Goal: Task Accomplishment & Management: Manage account settings

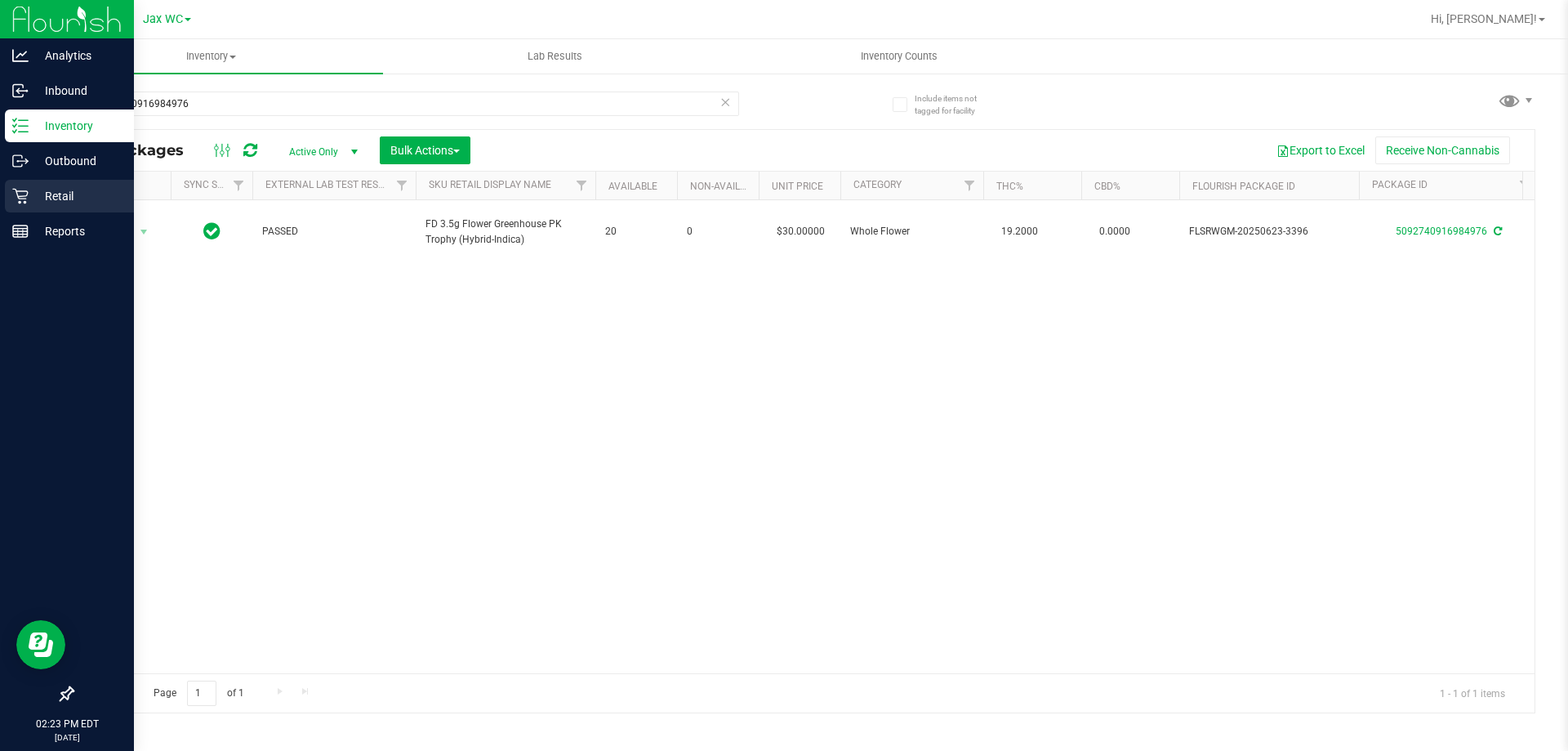
click at [70, 209] on div "Retail" at bounding box center [70, 196] width 129 height 33
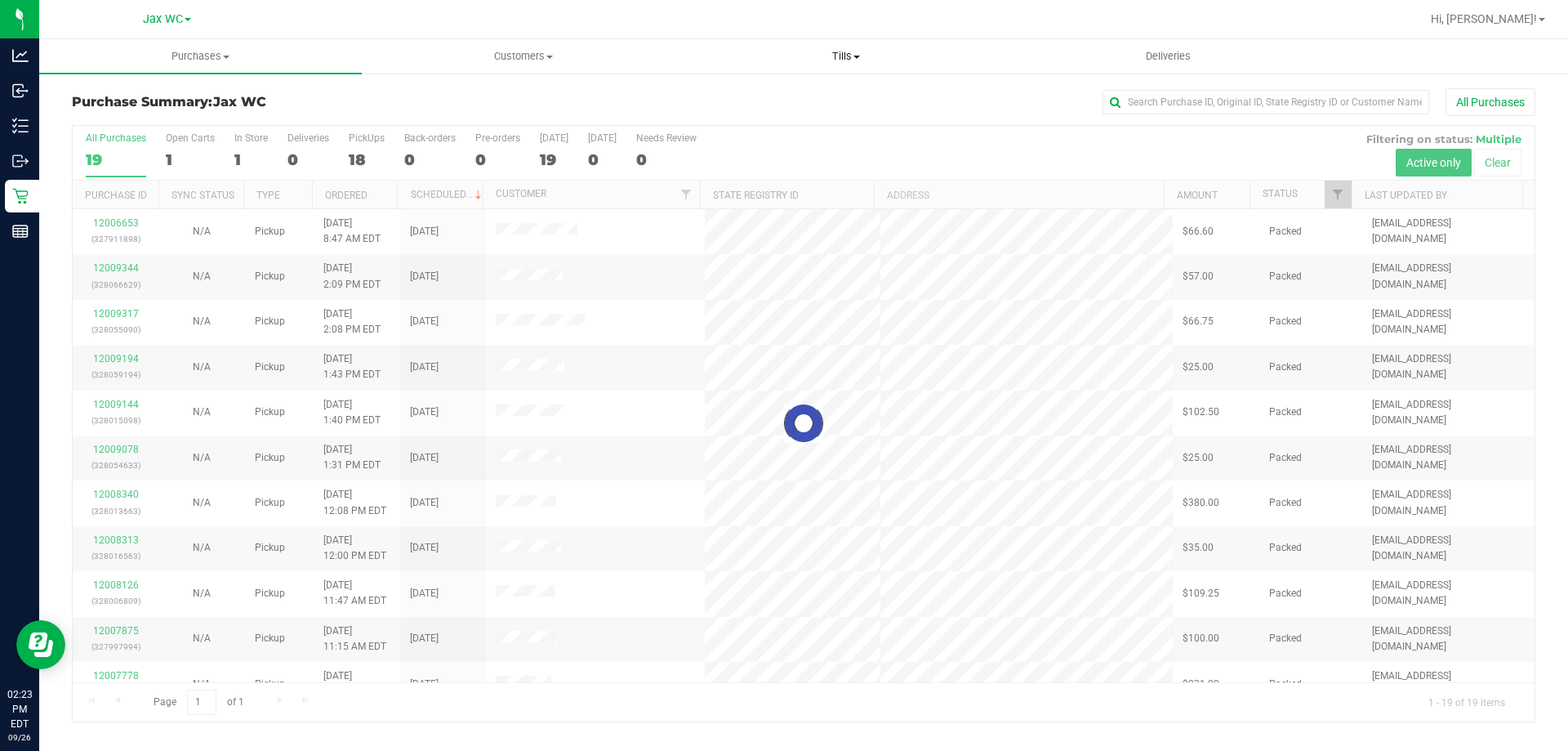
click at [838, 57] on span "Tills" at bounding box center [846, 56] width 321 height 14
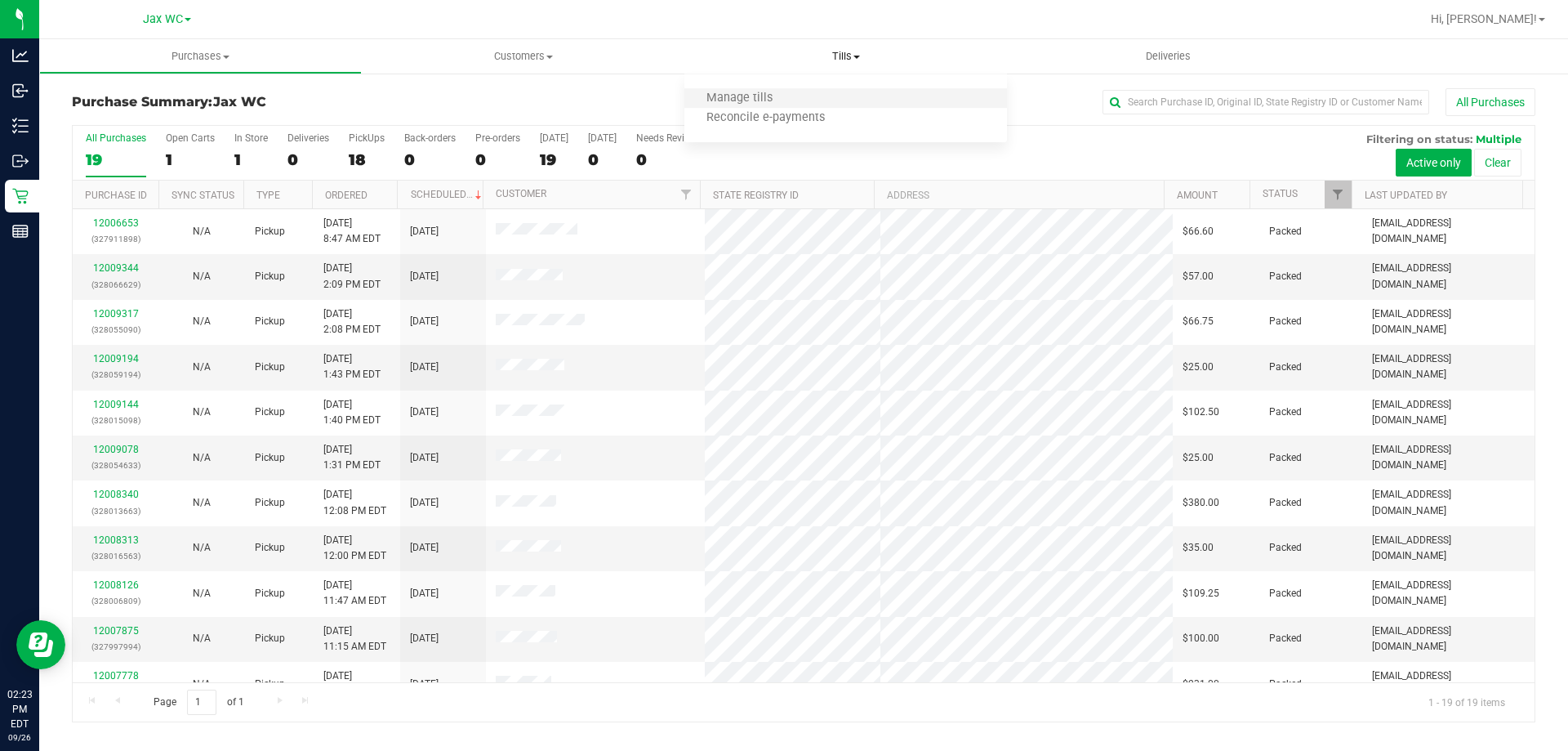
click at [759, 89] on li "Manage tills" at bounding box center [846, 98] width 323 height 19
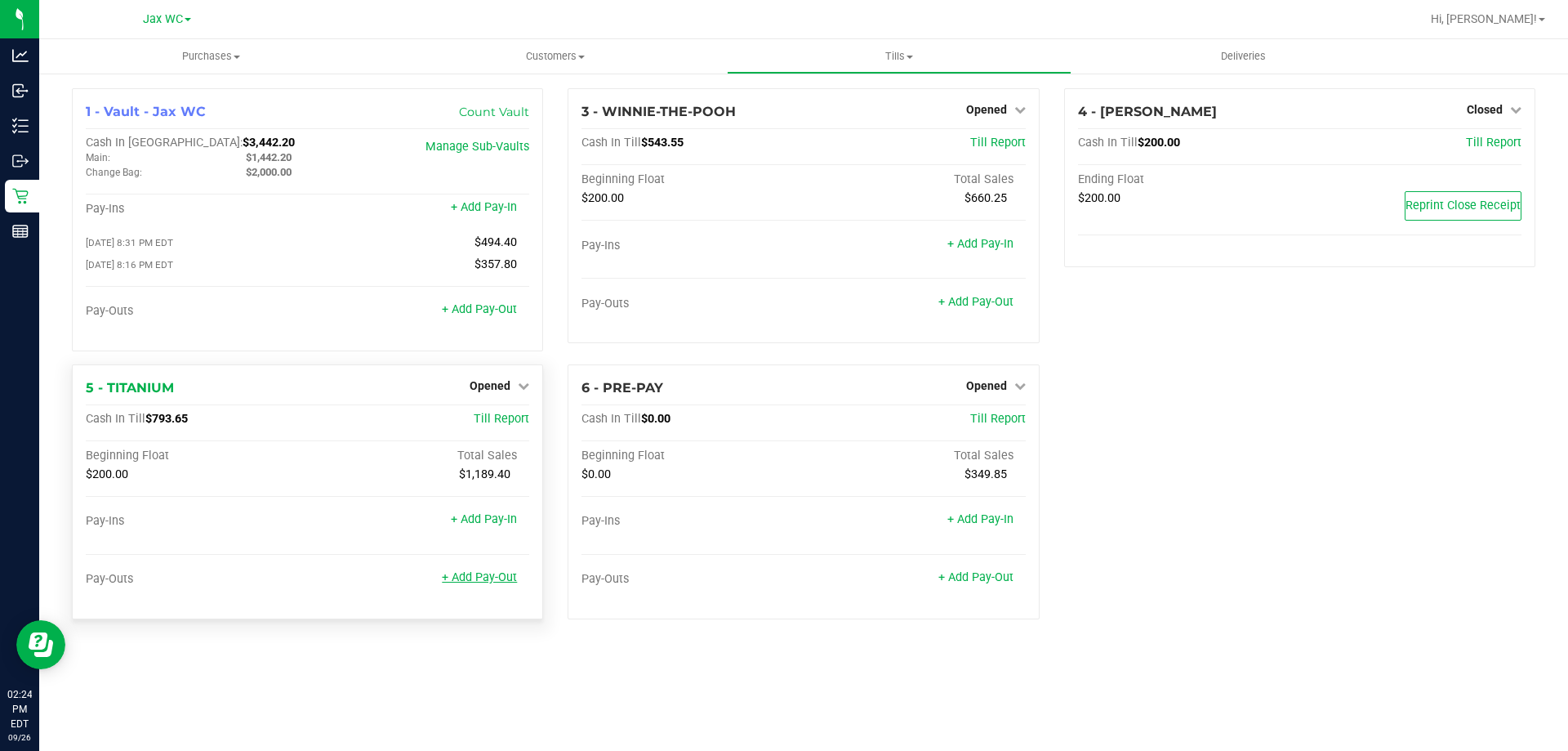
click at [496, 584] on link "+ Add Pay-Out" at bounding box center [479, 577] width 75 height 14
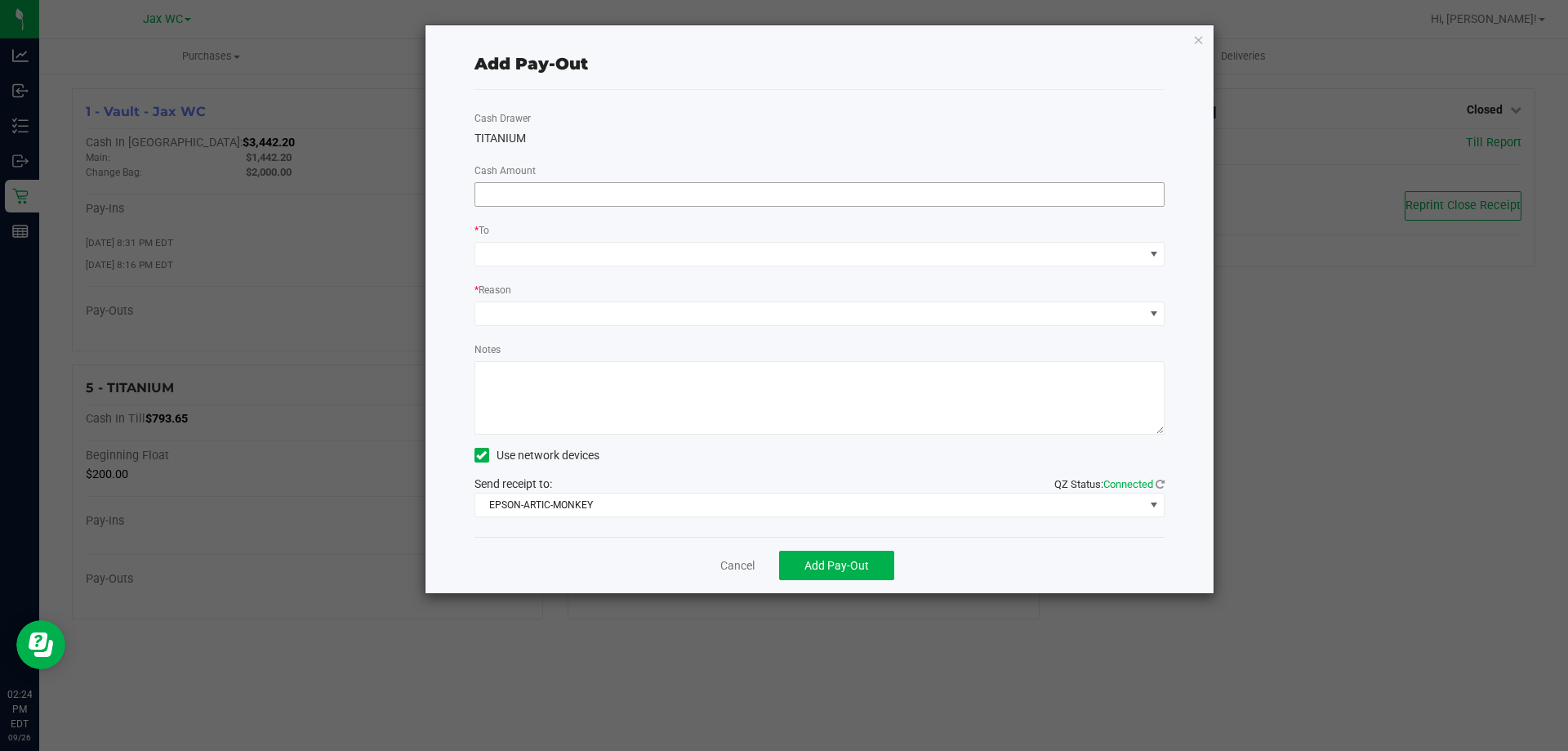
click at [624, 187] on input at bounding box center [820, 194] width 689 height 23
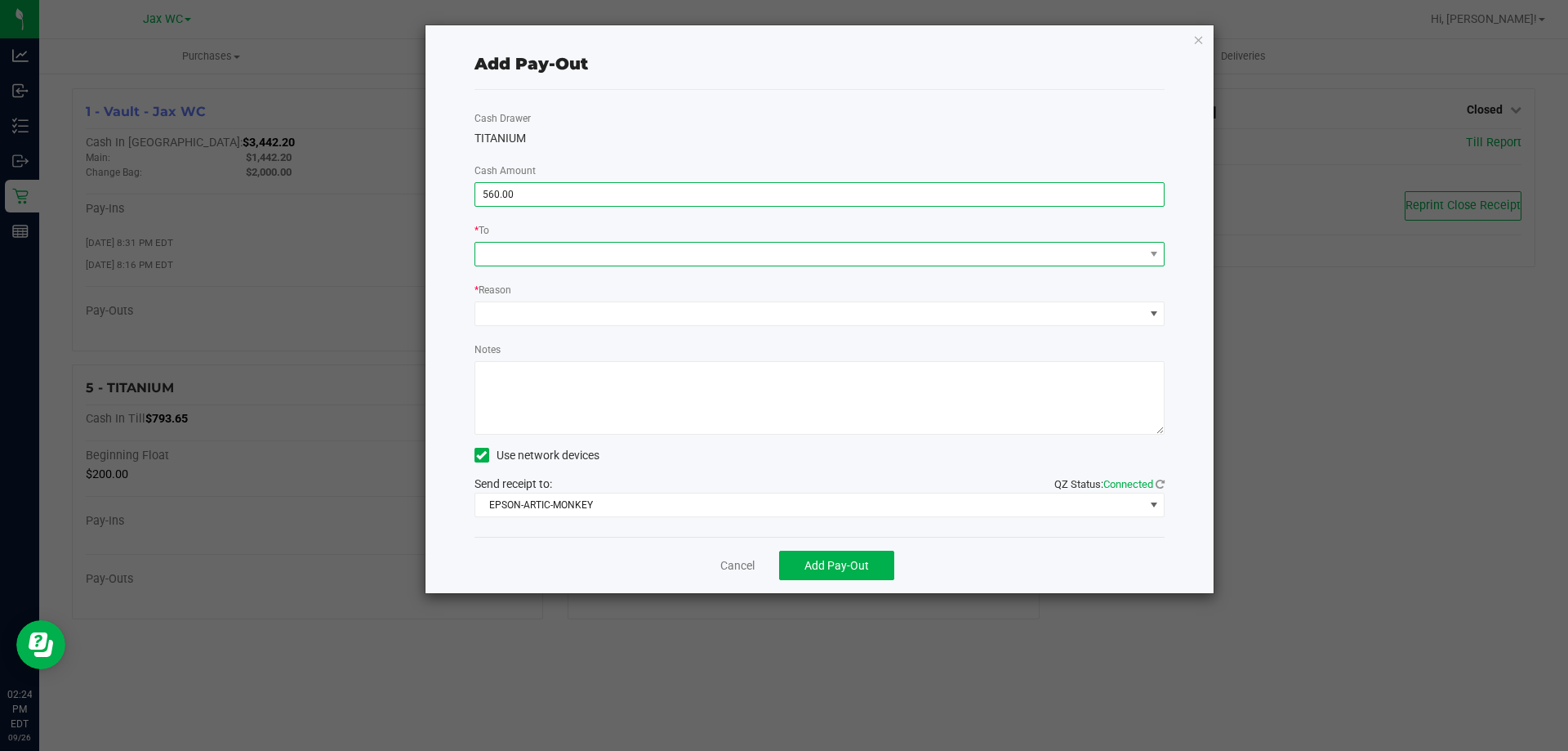
type input "$560.00"
click at [673, 244] on span at bounding box center [810, 254] width 669 height 23
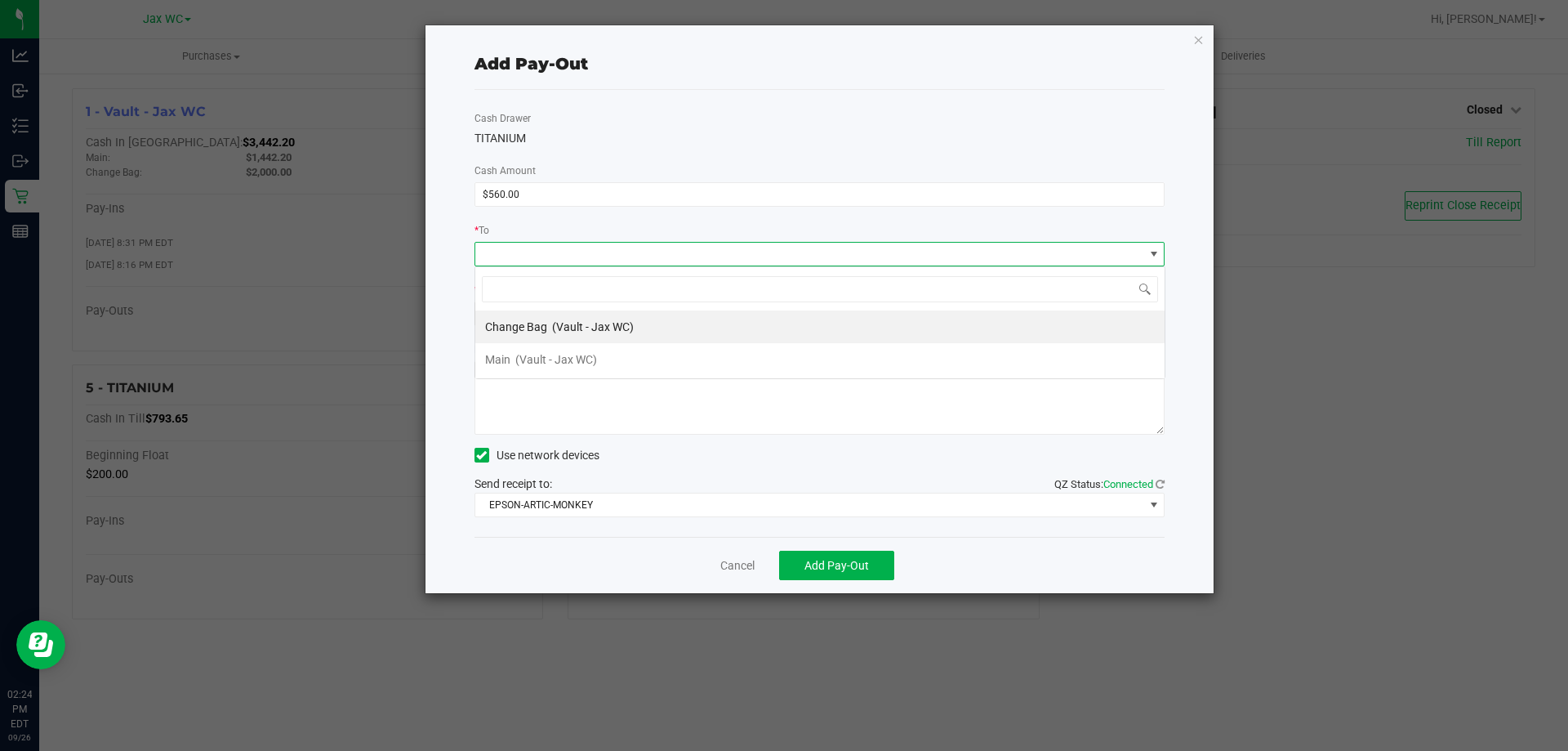
scroll to position [24, 690]
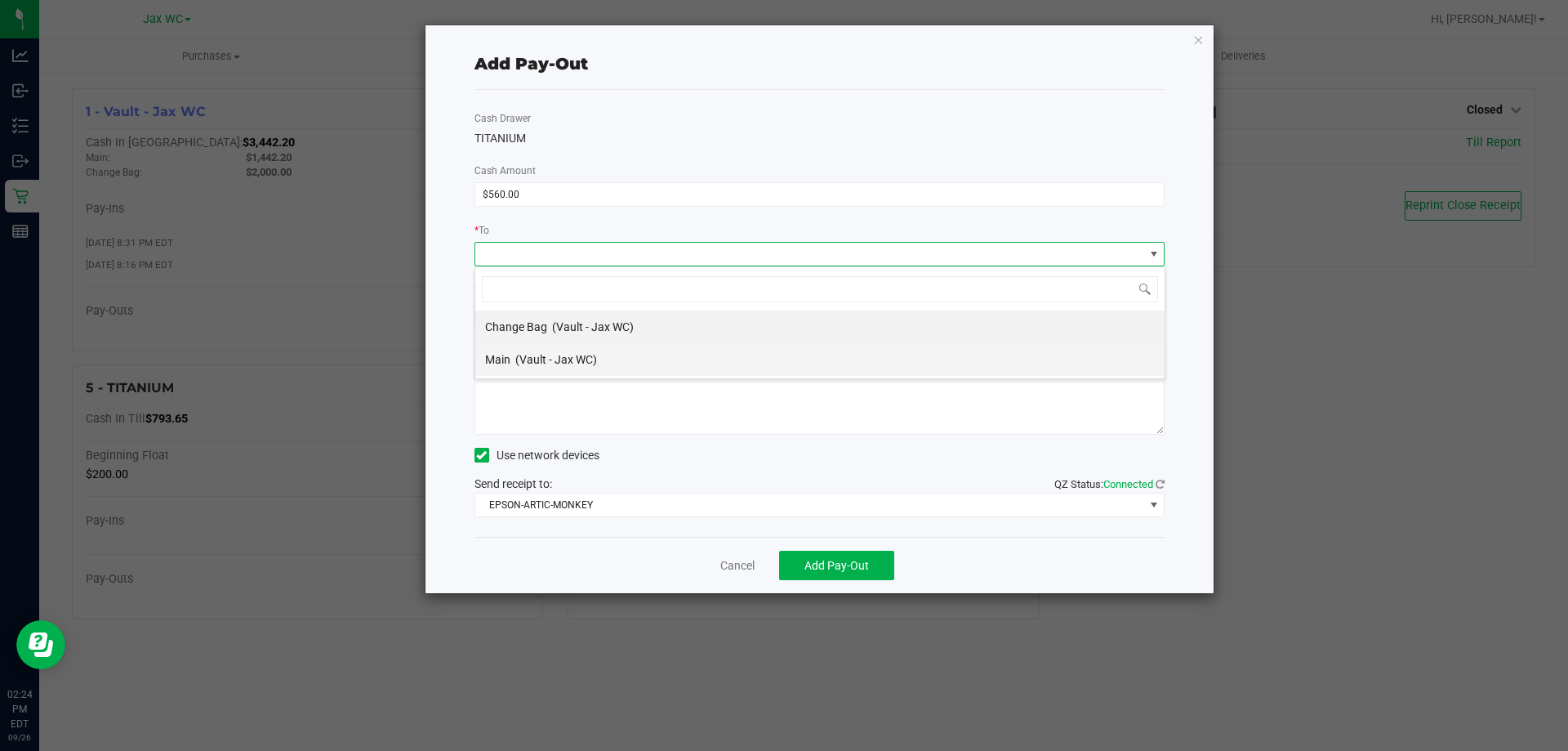
click at [663, 362] on li "Main (Vault - Jax WC)" at bounding box center [820, 359] width 689 height 33
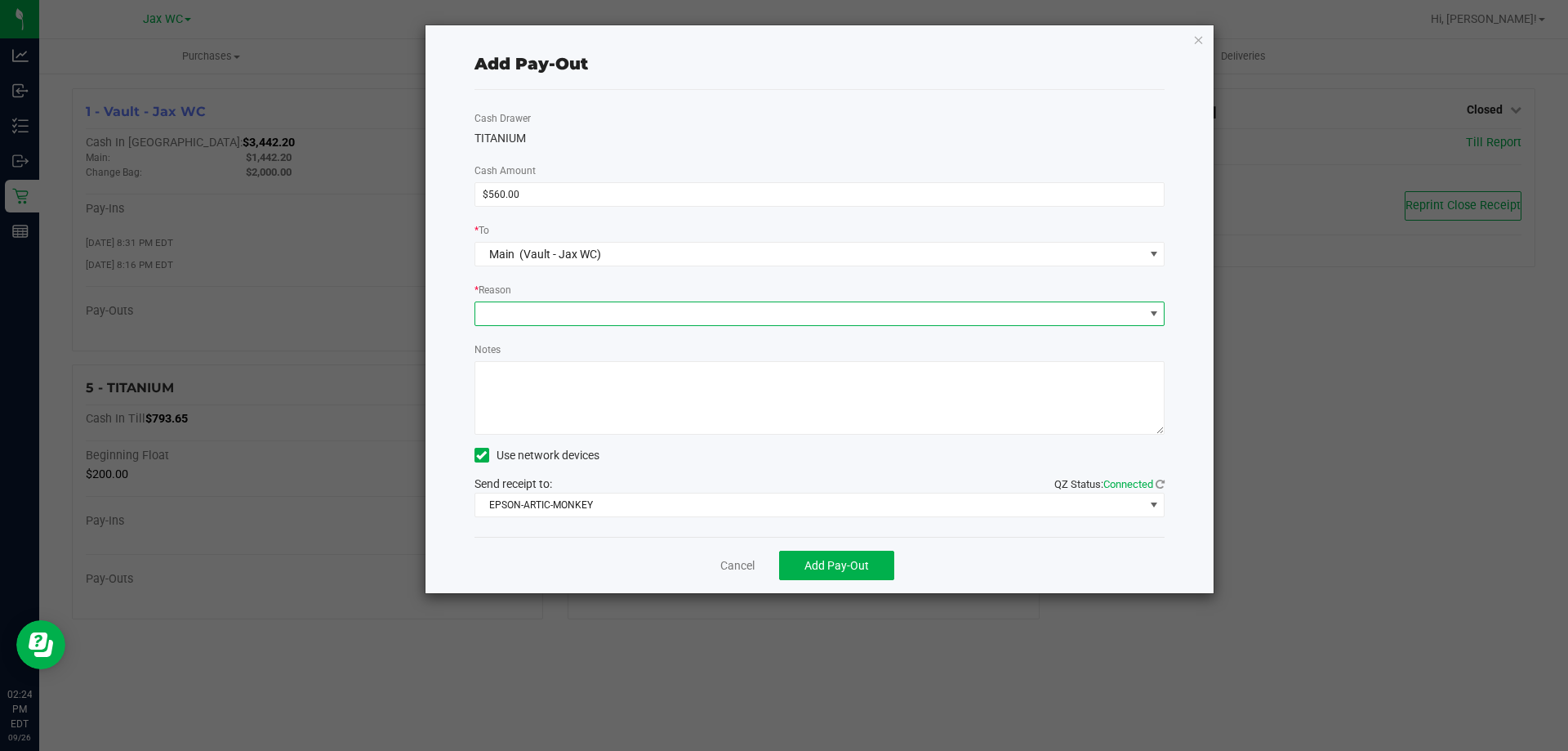
click at [661, 323] on span at bounding box center [810, 313] width 669 height 23
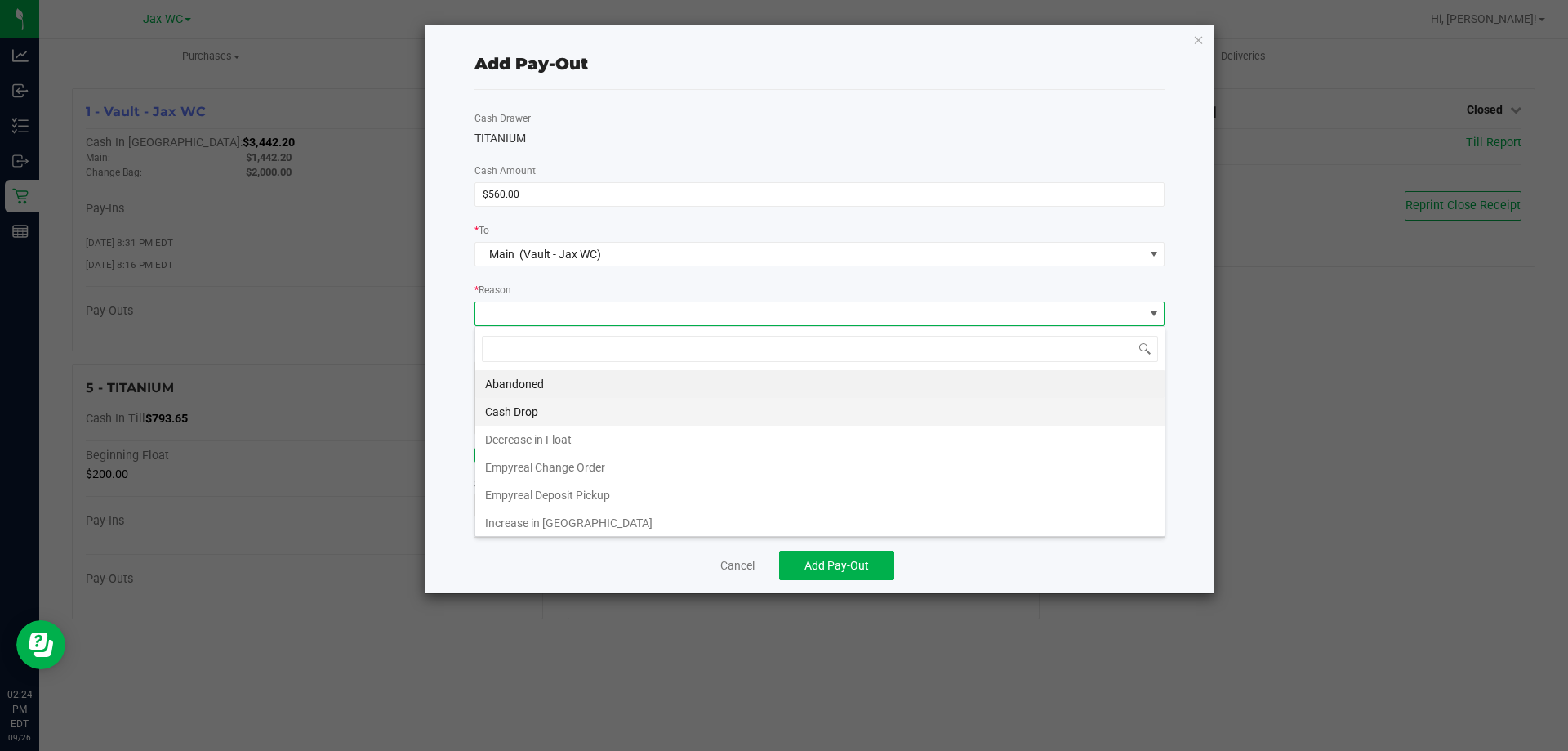
click at [592, 405] on li "Cash Drop" at bounding box center [820, 411] width 689 height 28
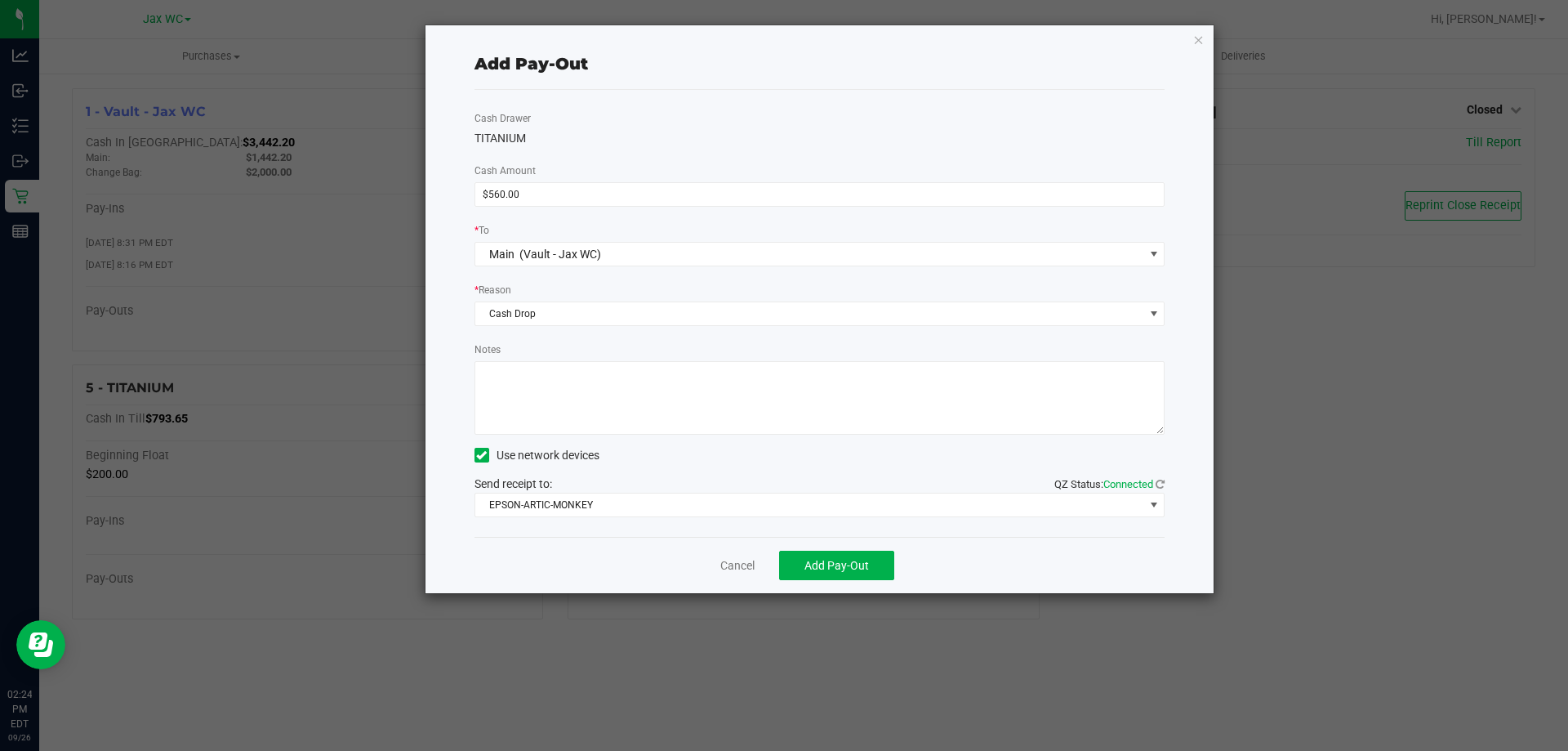
click at [588, 399] on textarea "Notes" at bounding box center [820, 397] width 691 height 73
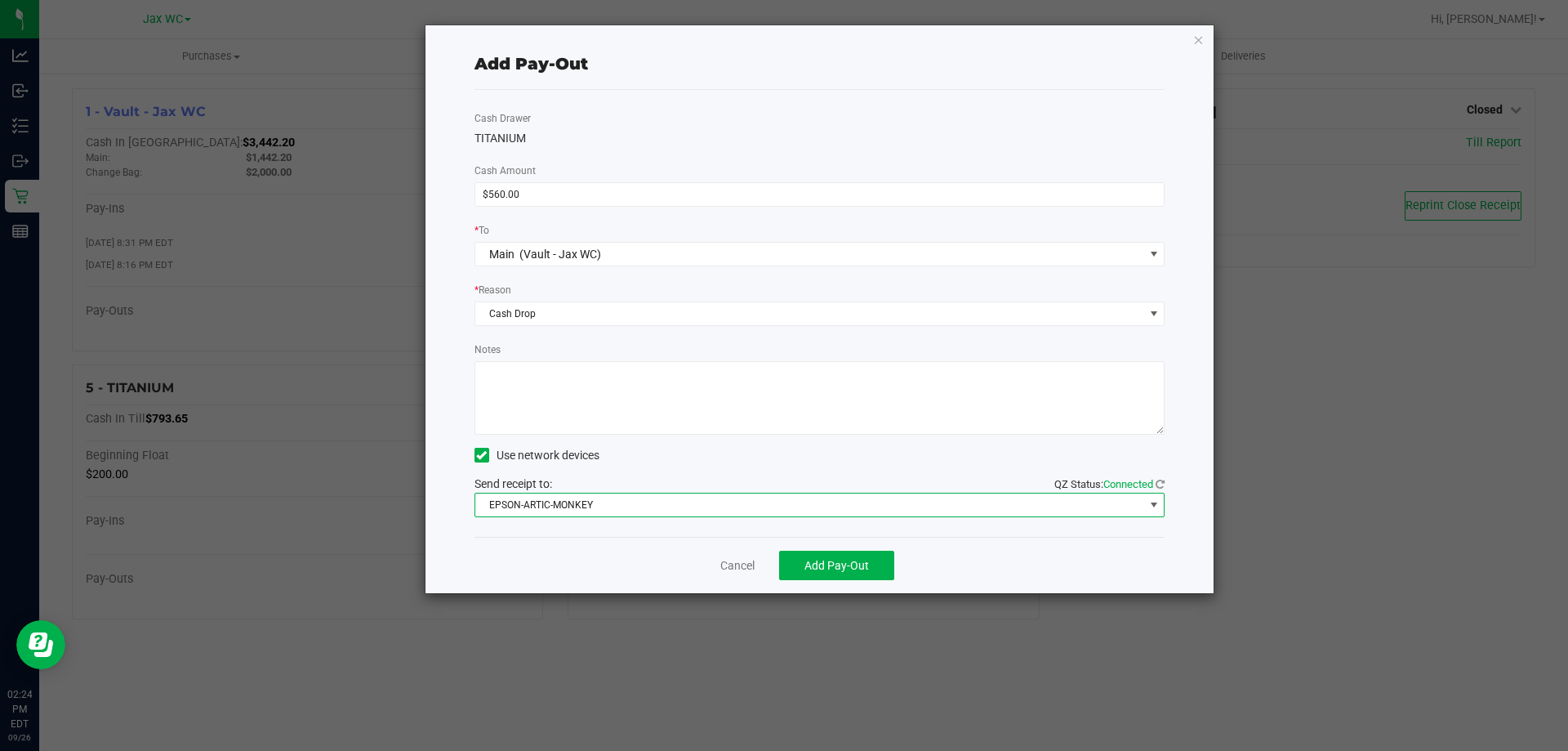
click at [557, 500] on span "EPSON-ARTIC-MONKEY" at bounding box center [810, 505] width 669 height 23
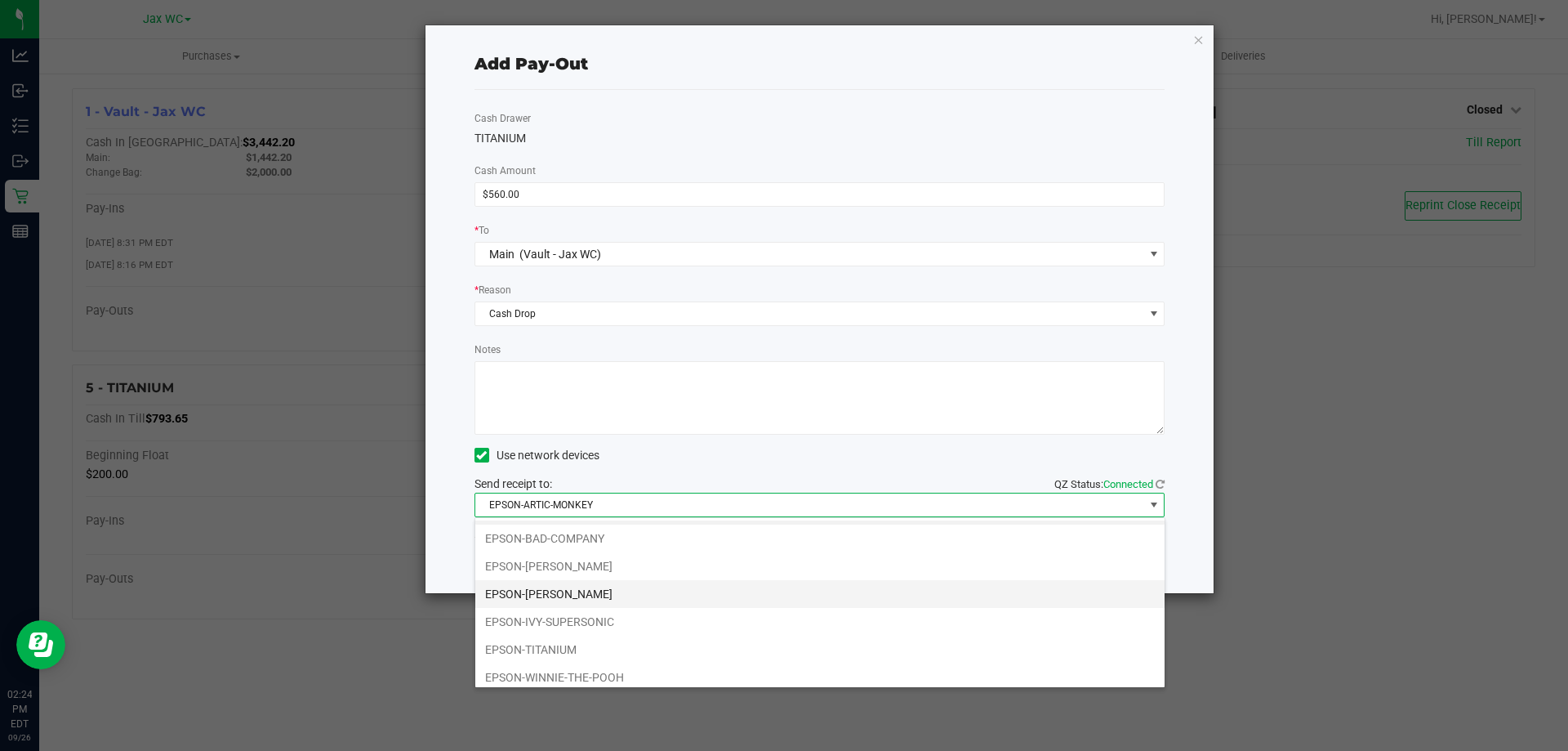
scroll to position [0, 0]
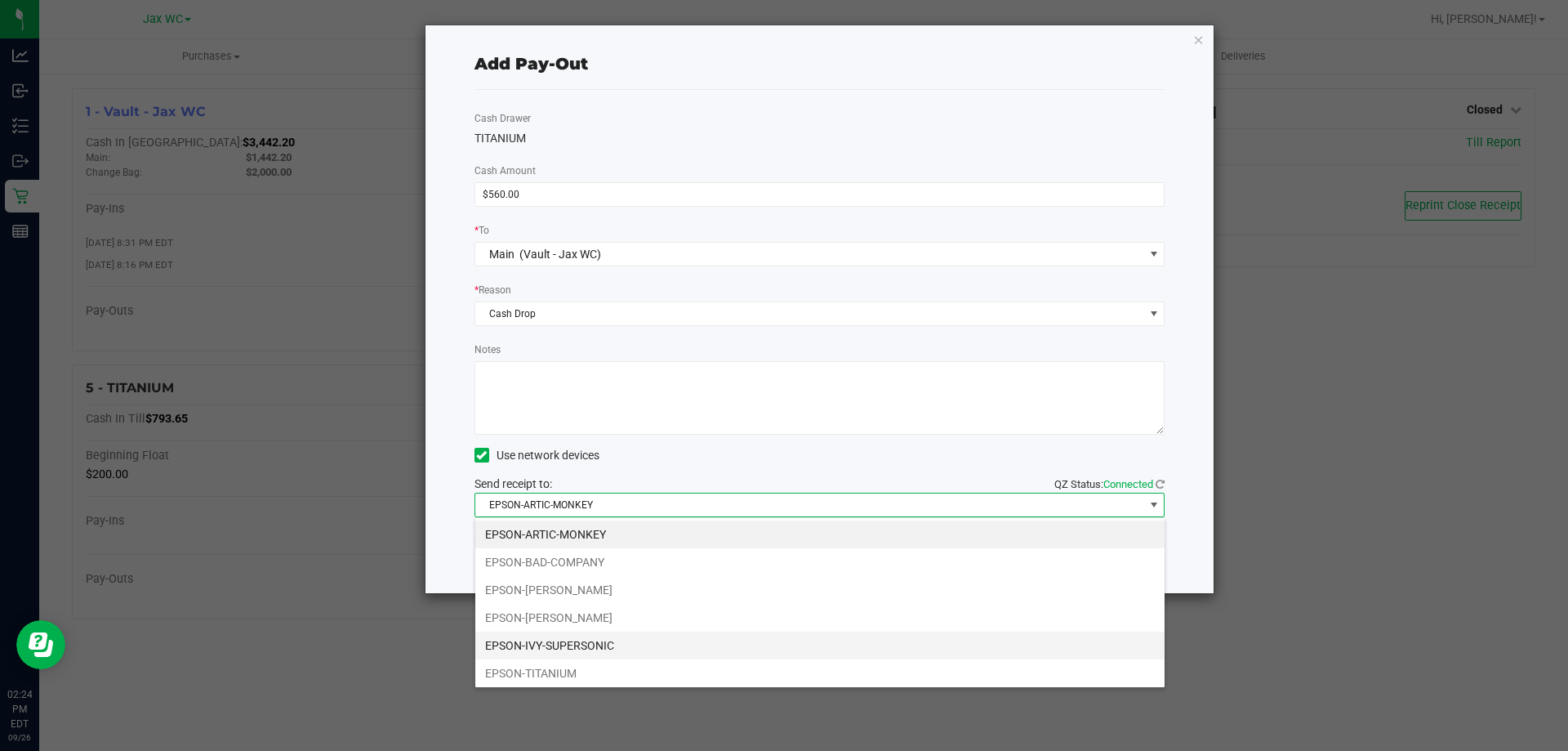
click at [589, 646] on li "EPSON-IVY-SUPERSONIC" at bounding box center [820, 645] width 689 height 28
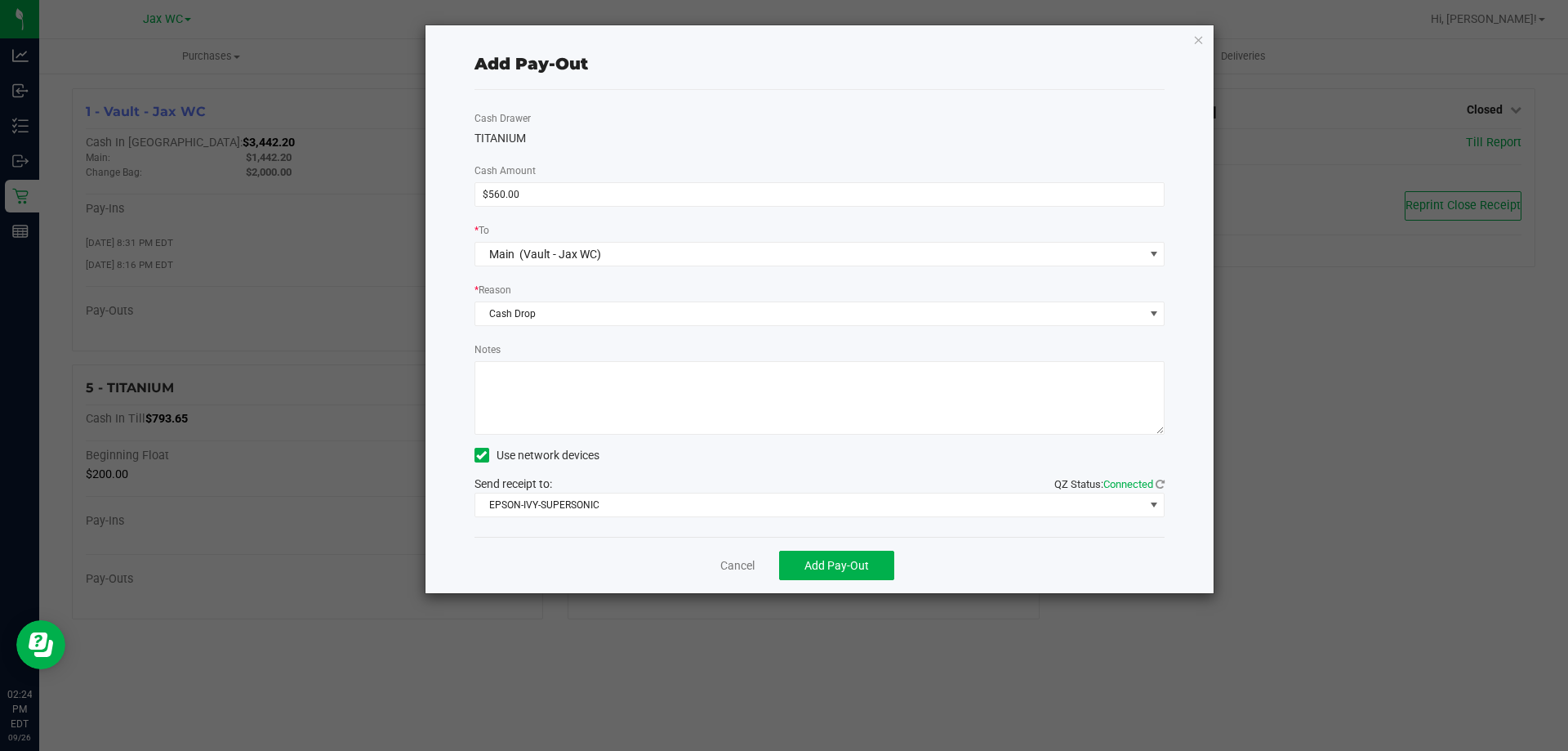
click at [589, 388] on textarea "Notes" at bounding box center [820, 397] width 691 height 73
type textarea "AP/JH"
click at [818, 566] on span "Add Pay-Out" at bounding box center [837, 566] width 65 height 13
click at [753, 564] on div "Dismiss Reprint Receipt" at bounding box center [820, 564] width 691 height 56
click at [732, 564] on link "Dismiss" at bounding box center [731, 566] width 40 height 17
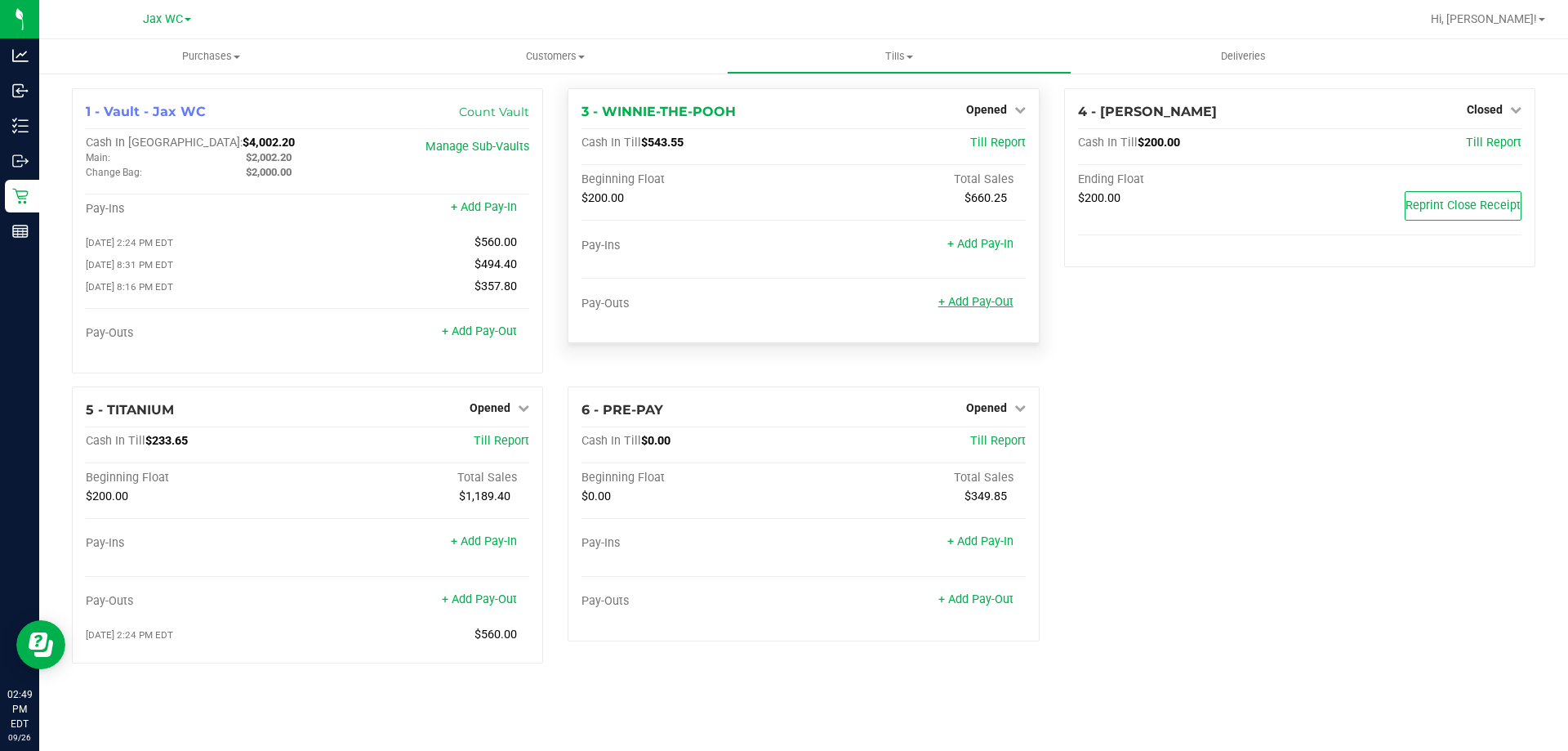
click at [985, 304] on link "+ Add Pay-Out" at bounding box center [975, 302] width 75 height 14
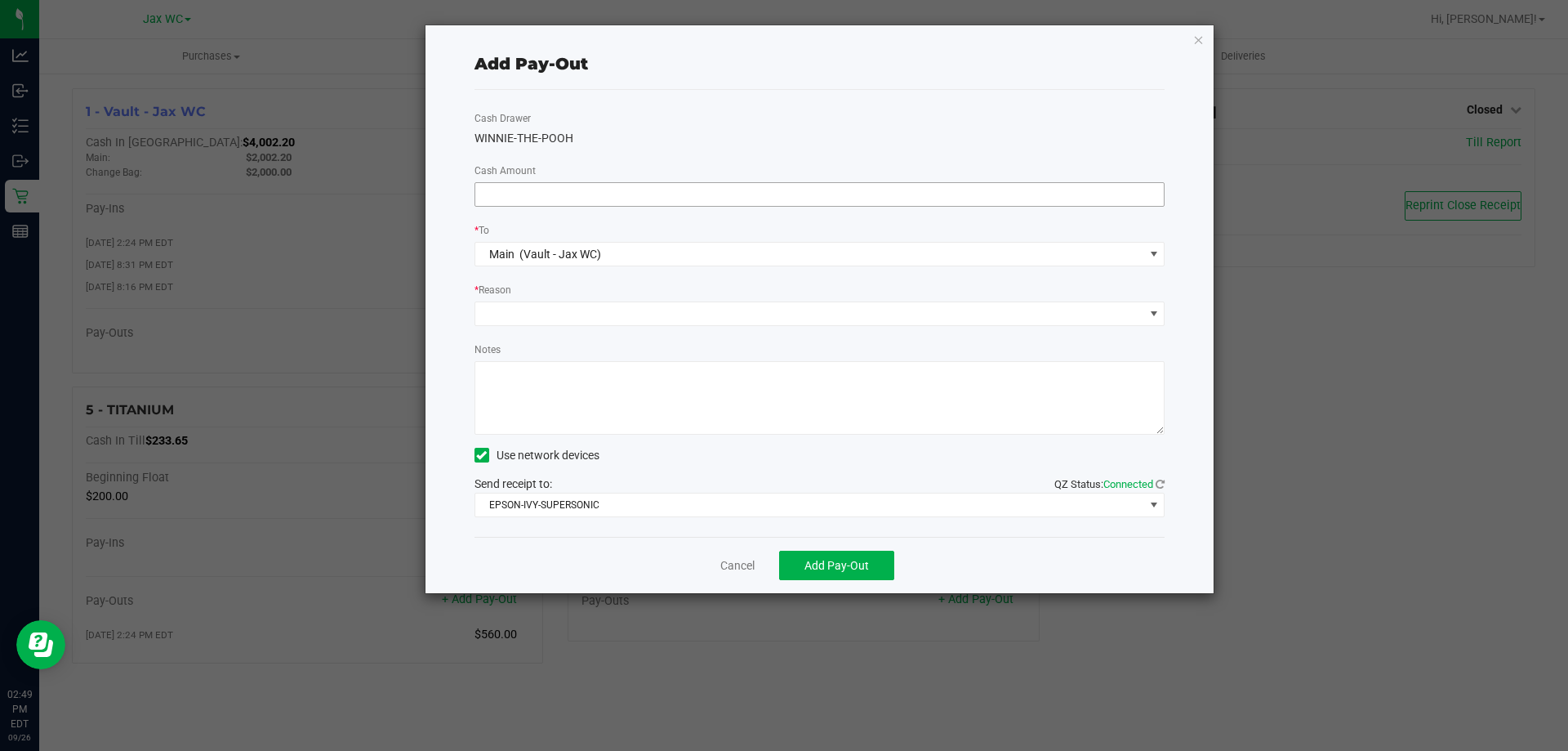
click at [623, 200] on input at bounding box center [820, 194] width 689 height 23
type input "6"
type input "$260.00"
click at [834, 307] on span at bounding box center [810, 313] width 669 height 23
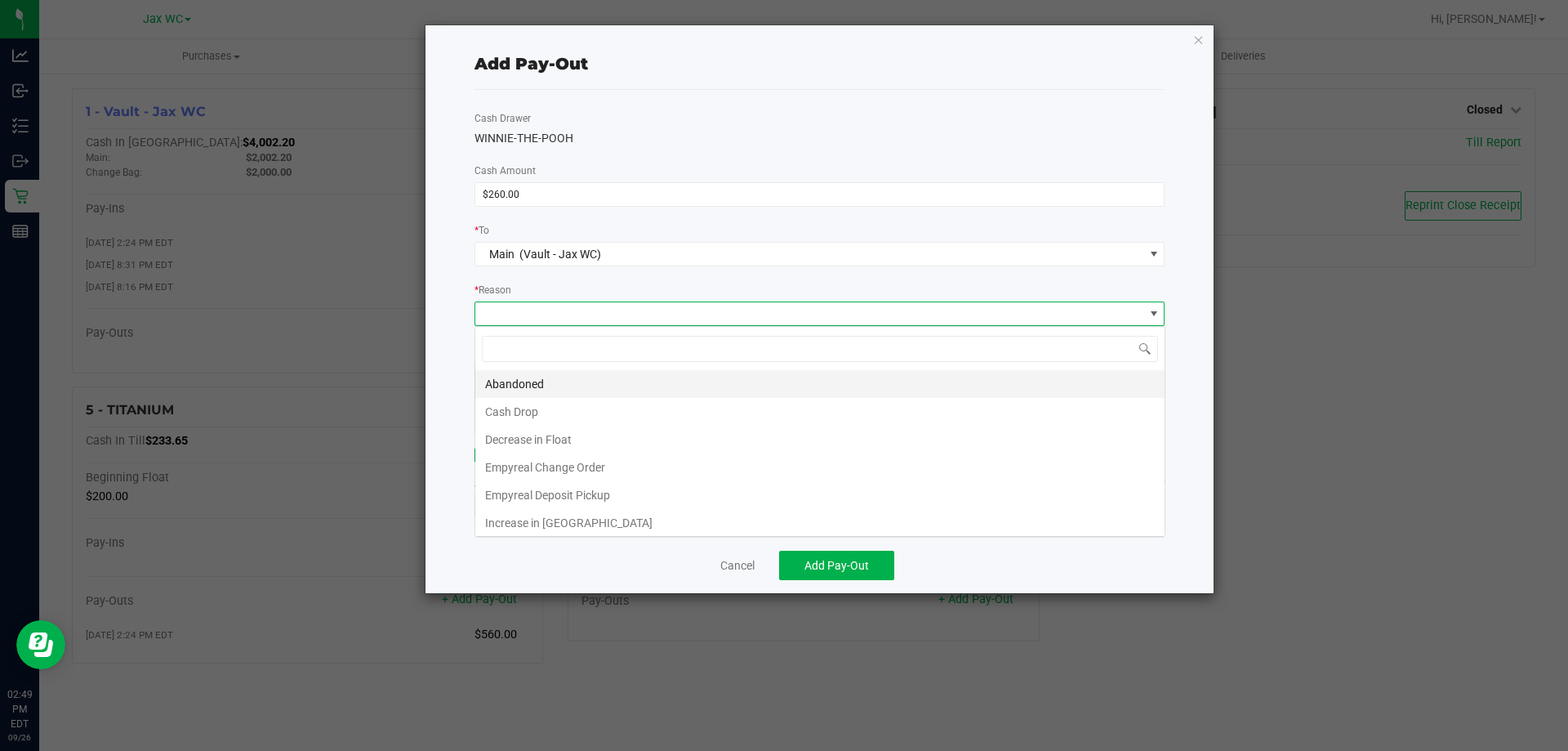
scroll to position [24, 690]
click at [671, 399] on li "Cash Drop" at bounding box center [820, 411] width 689 height 28
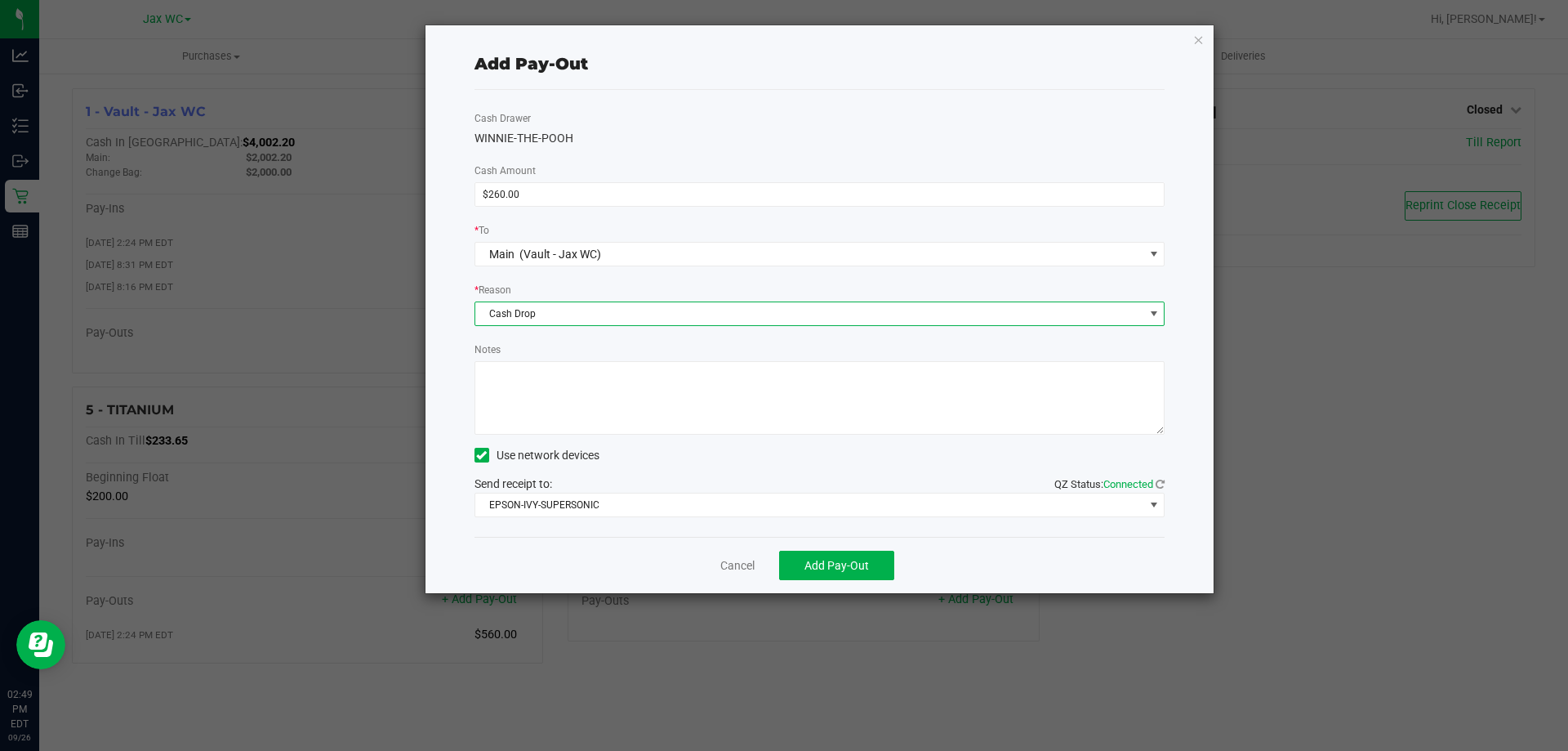
click at [668, 416] on textarea "Notes" at bounding box center [820, 397] width 691 height 73
type textarea "AP/JH"
click at [831, 577] on button "Add Pay-Out" at bounding box center [837, 565] width 115 height 29
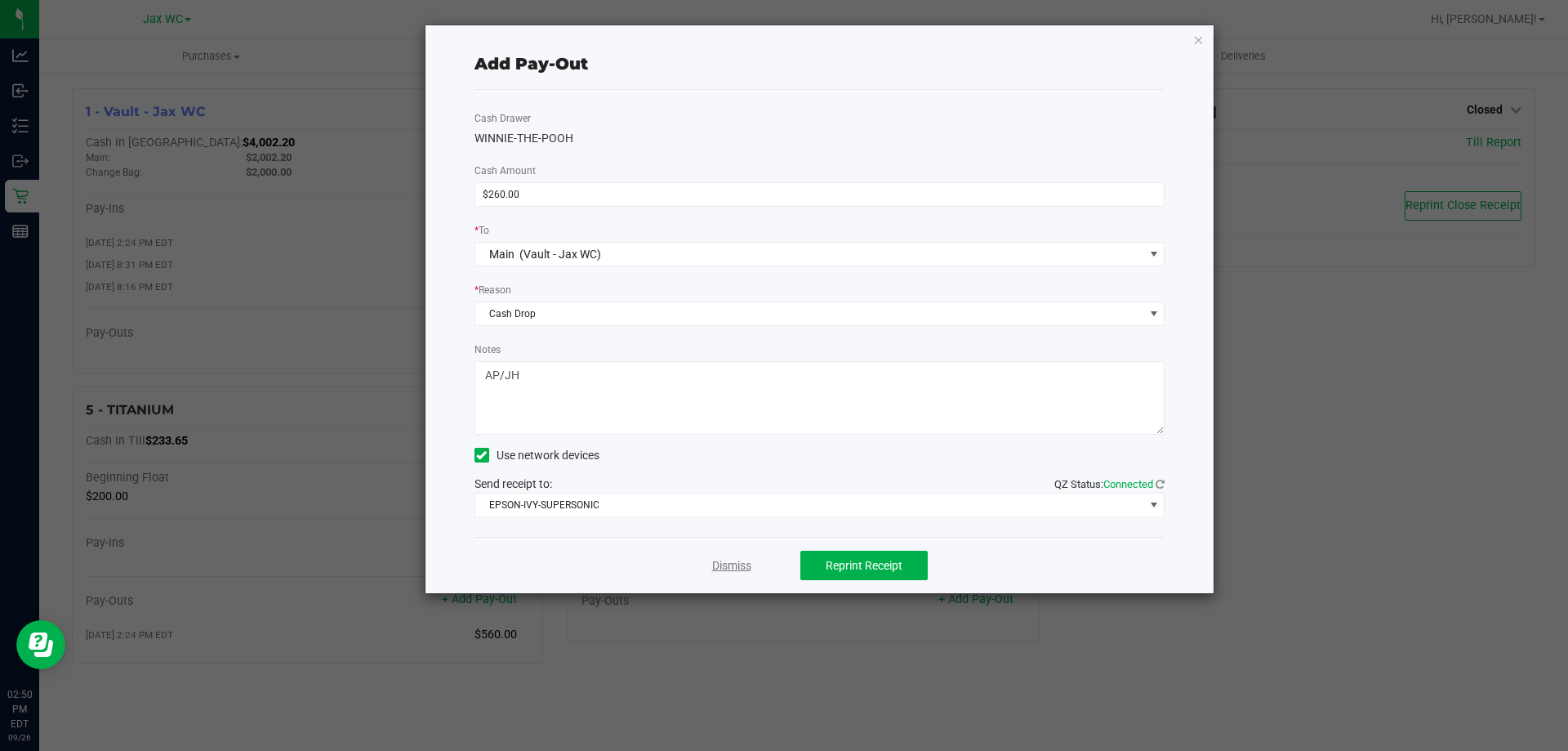
click at [721, 568] on link "Dismiss" at bounding box center [731, 566] width 40 height 17
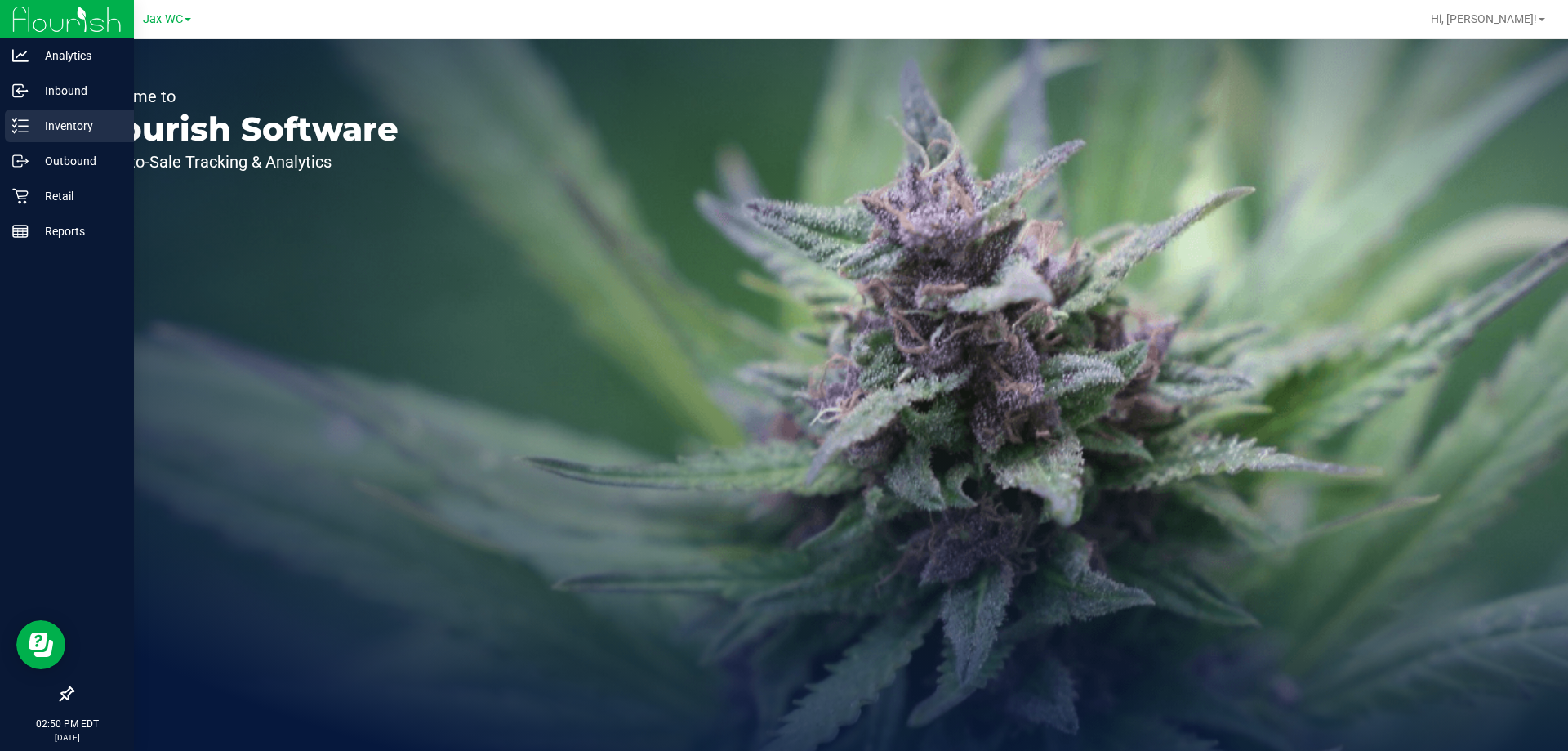
click at [59, 124] on p "Inventory" at bounding box center [77, 125] width 98 height 19
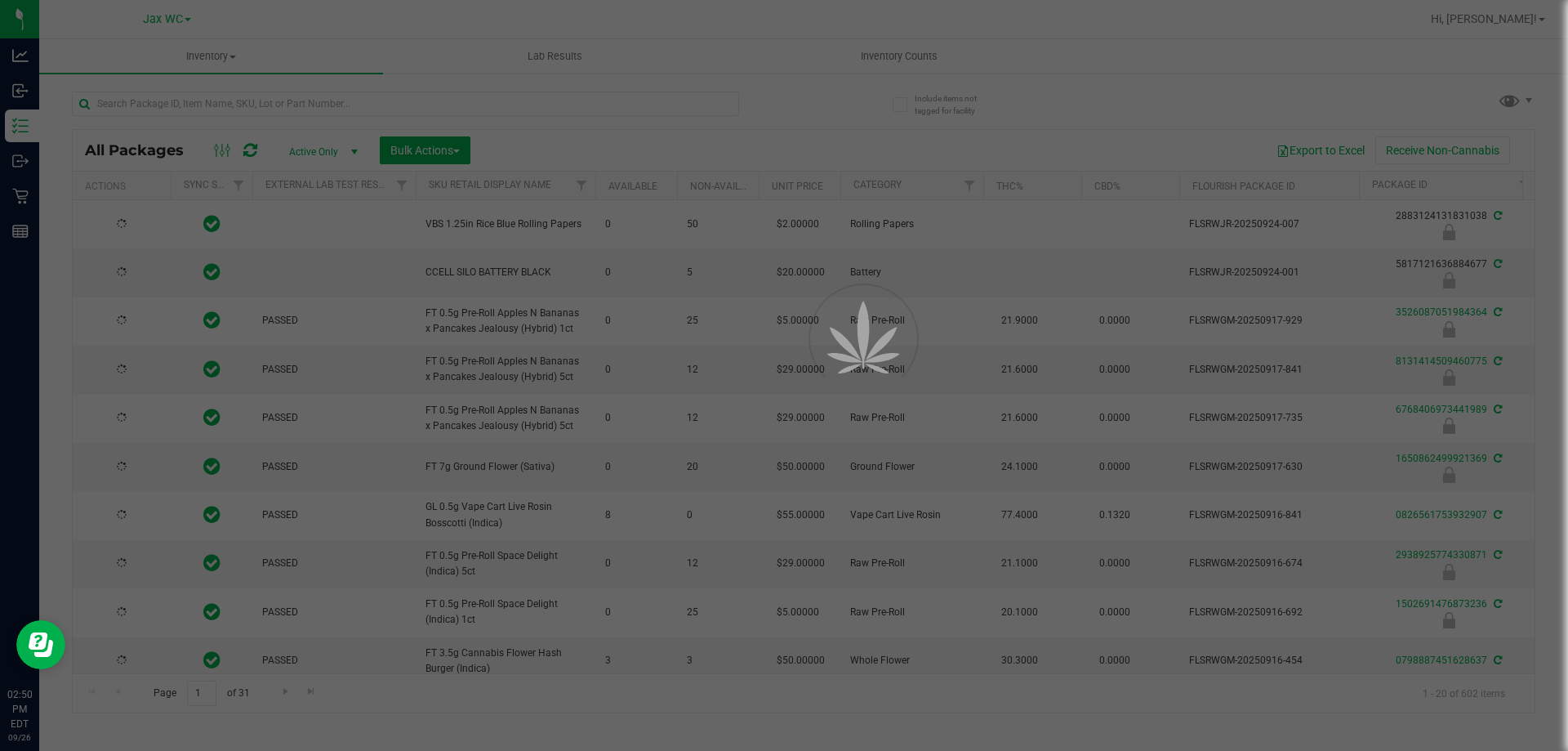
click at [135, 98] on div at bounding box center [784, 375] width 1568 height 751
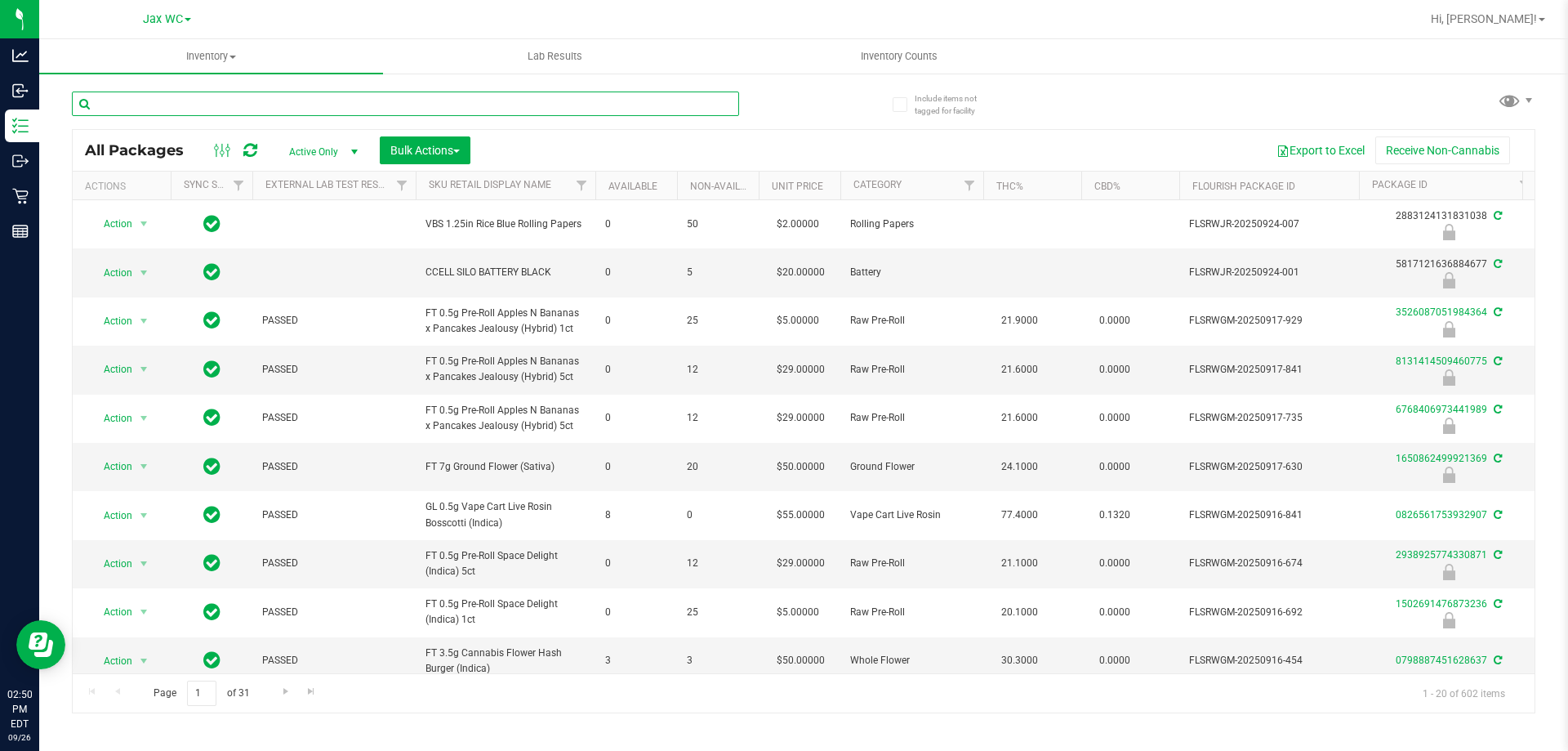
click at [135, 98] on input "text" at bounding box center [405, 103] width 668 height 24
type input "2857974218069818"
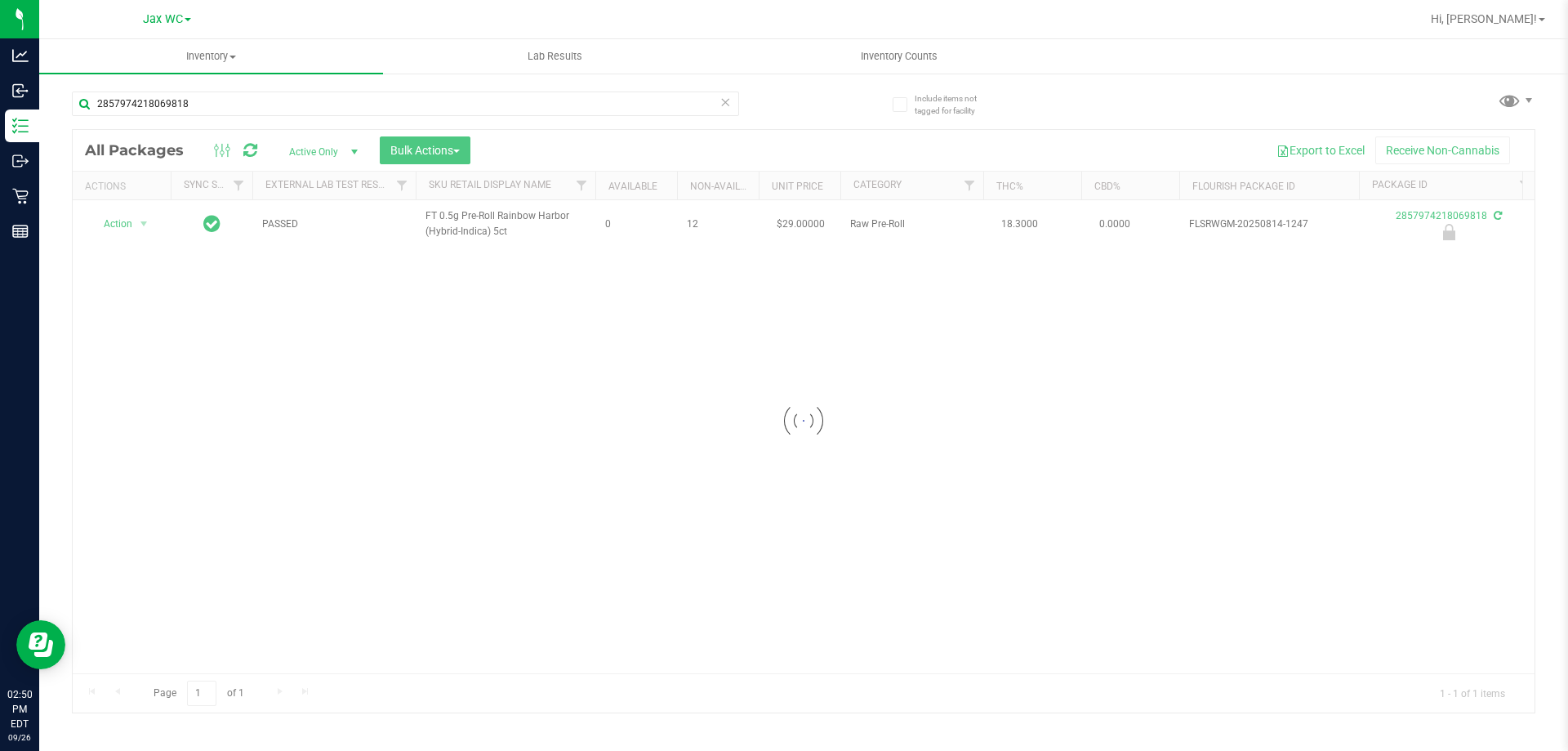
click at [141, 224] on div at bounding box center [803, 420] width 1462 height 583
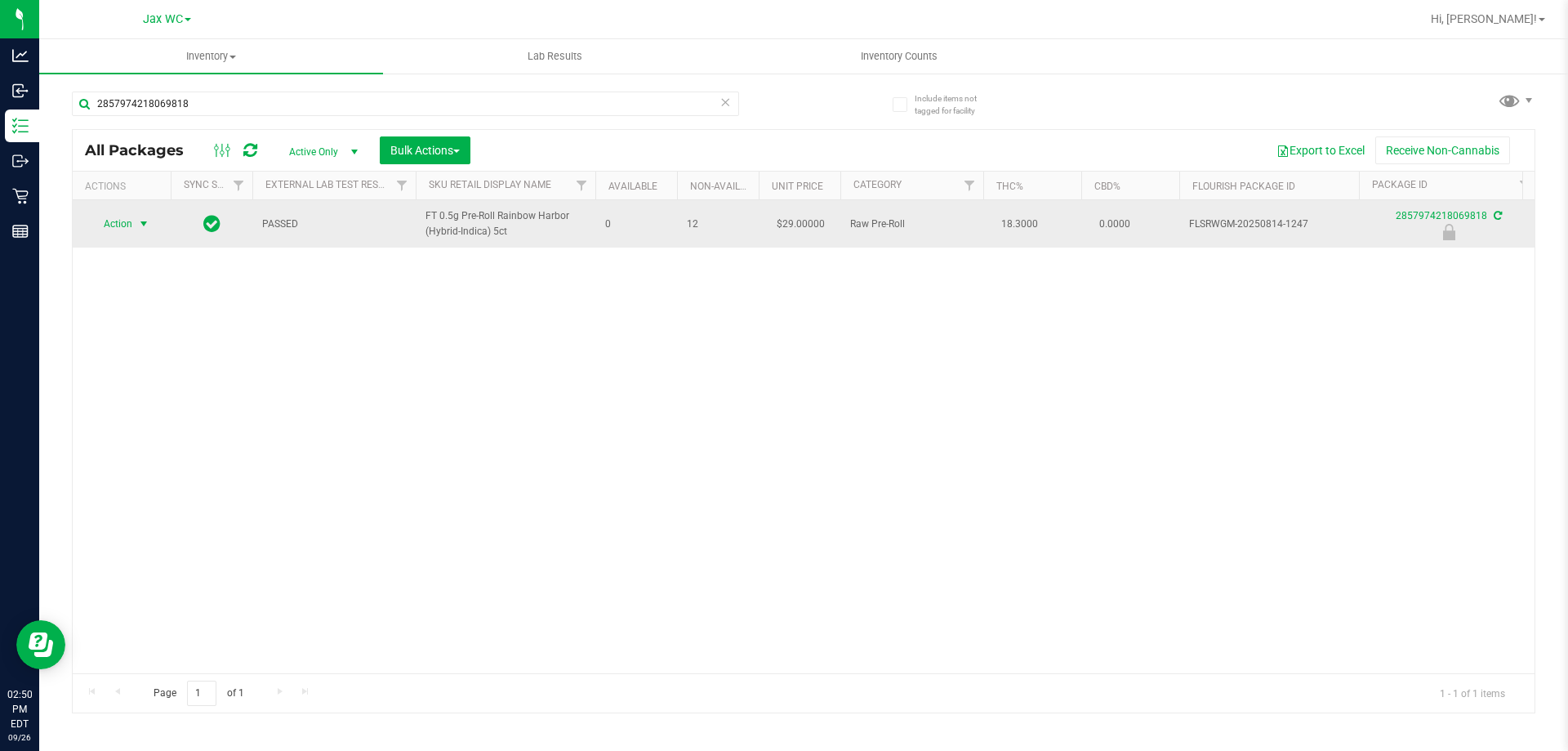
click at [146, 223] on span "select" at bounding box center [144, 224] width 13 height 13
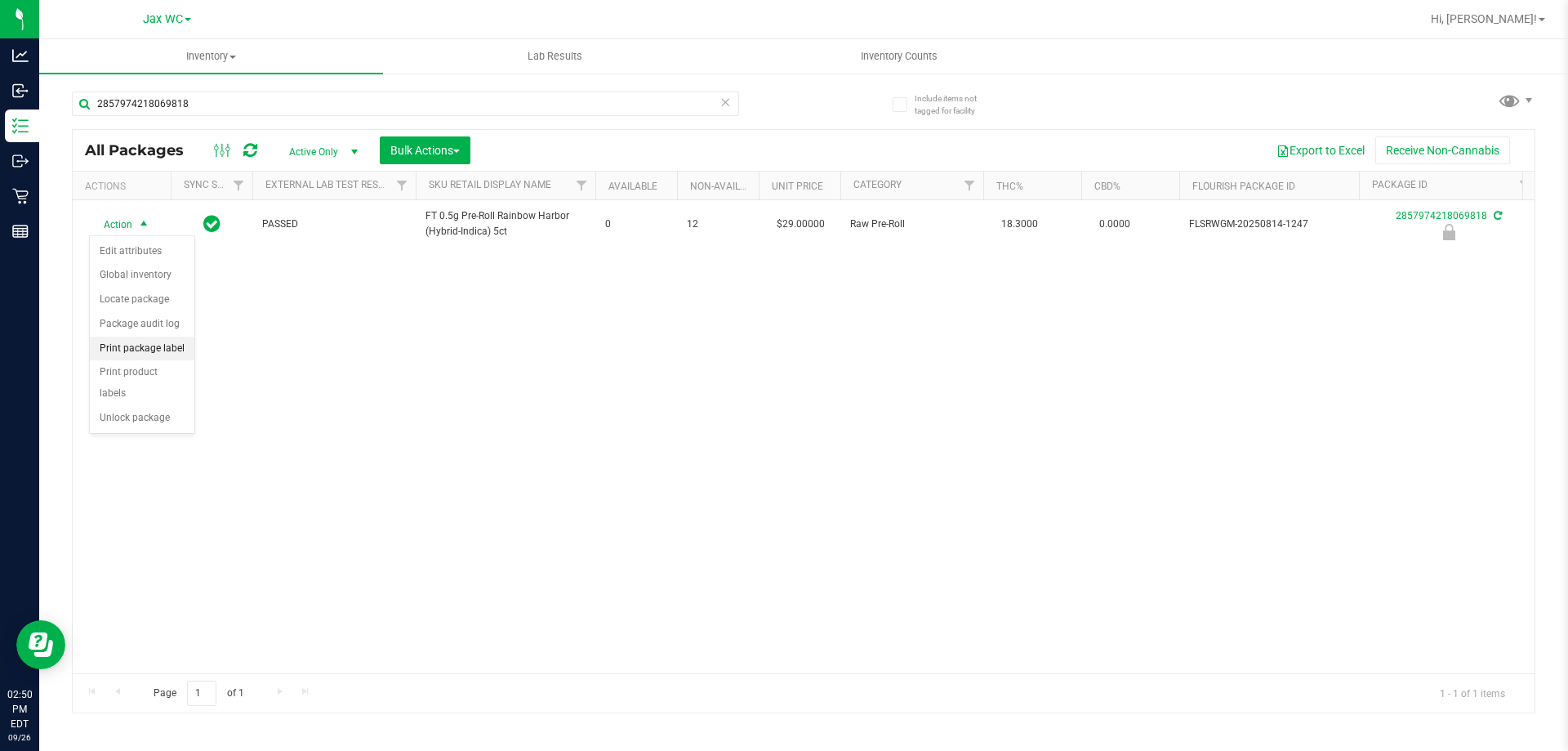
click at [140, 347] on li "Print package label" at bounding box center [142, 348] width 104 height 24
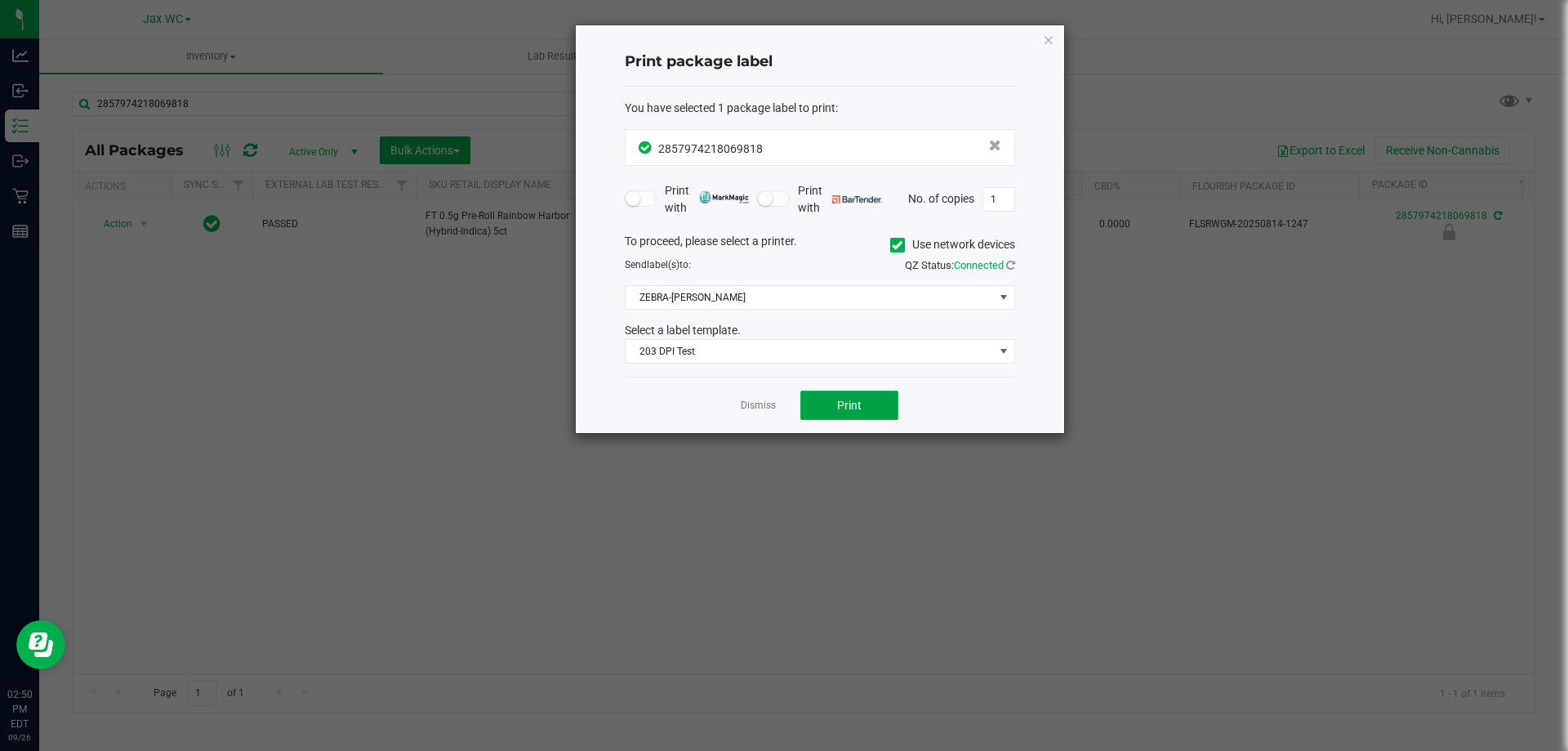
click at [842, 404] on span "Print" at bounding box center [849, 405] width 24 height 13
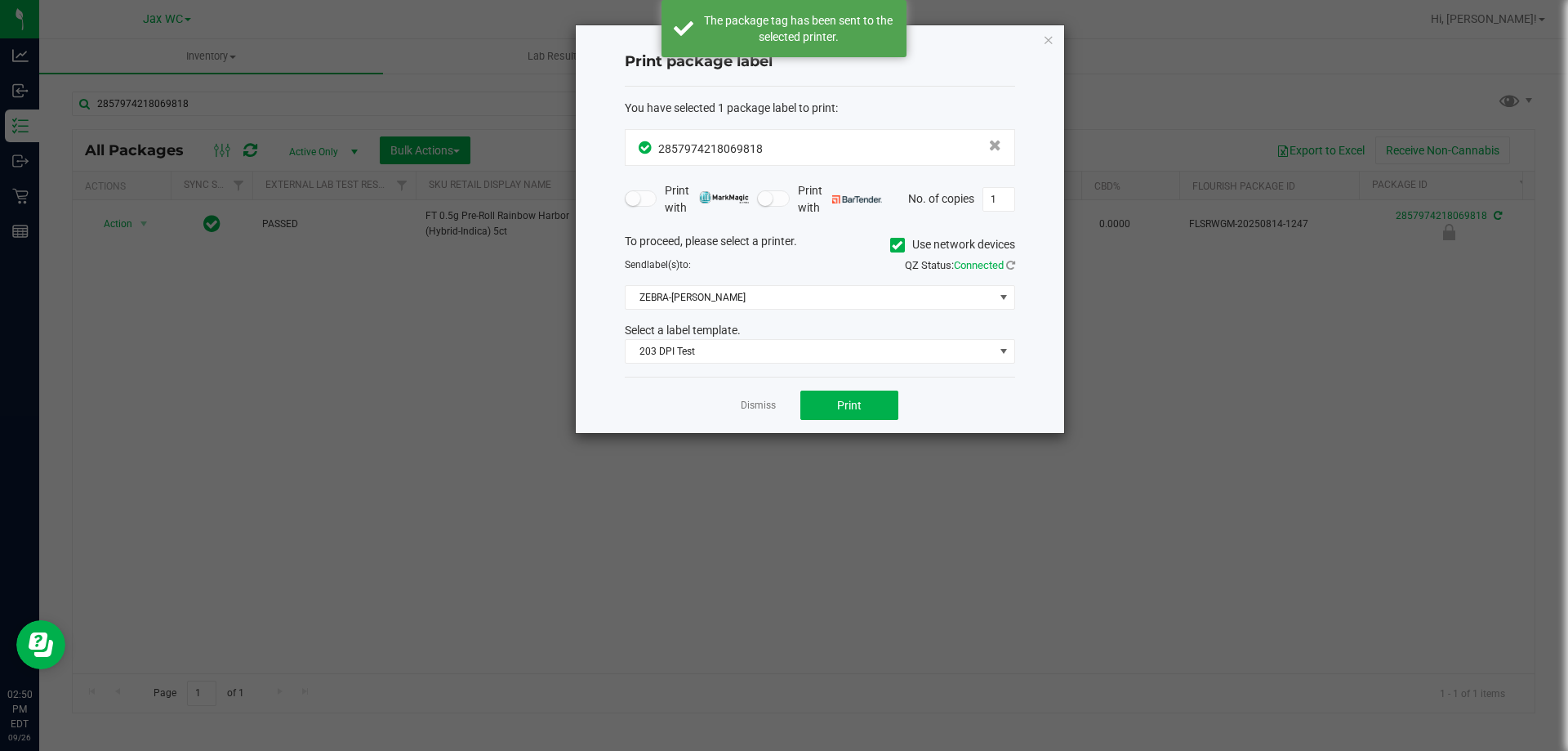
click at [763, 405] on link "Dismiss" at bounding box center [758, 405] width 35 height 14
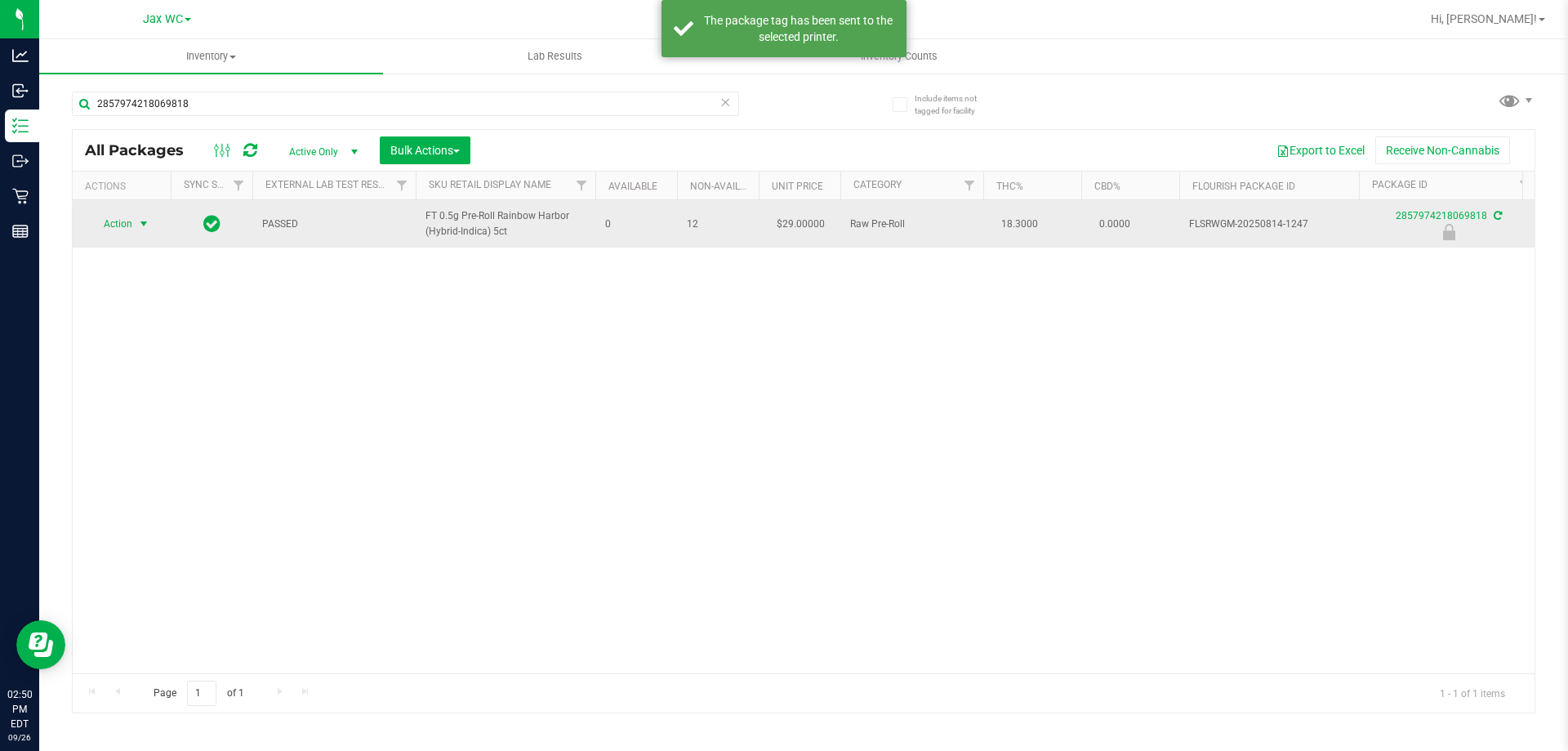
click at [129, 224] on span "Action" at bounding box center [111, 224] width 44 height 23
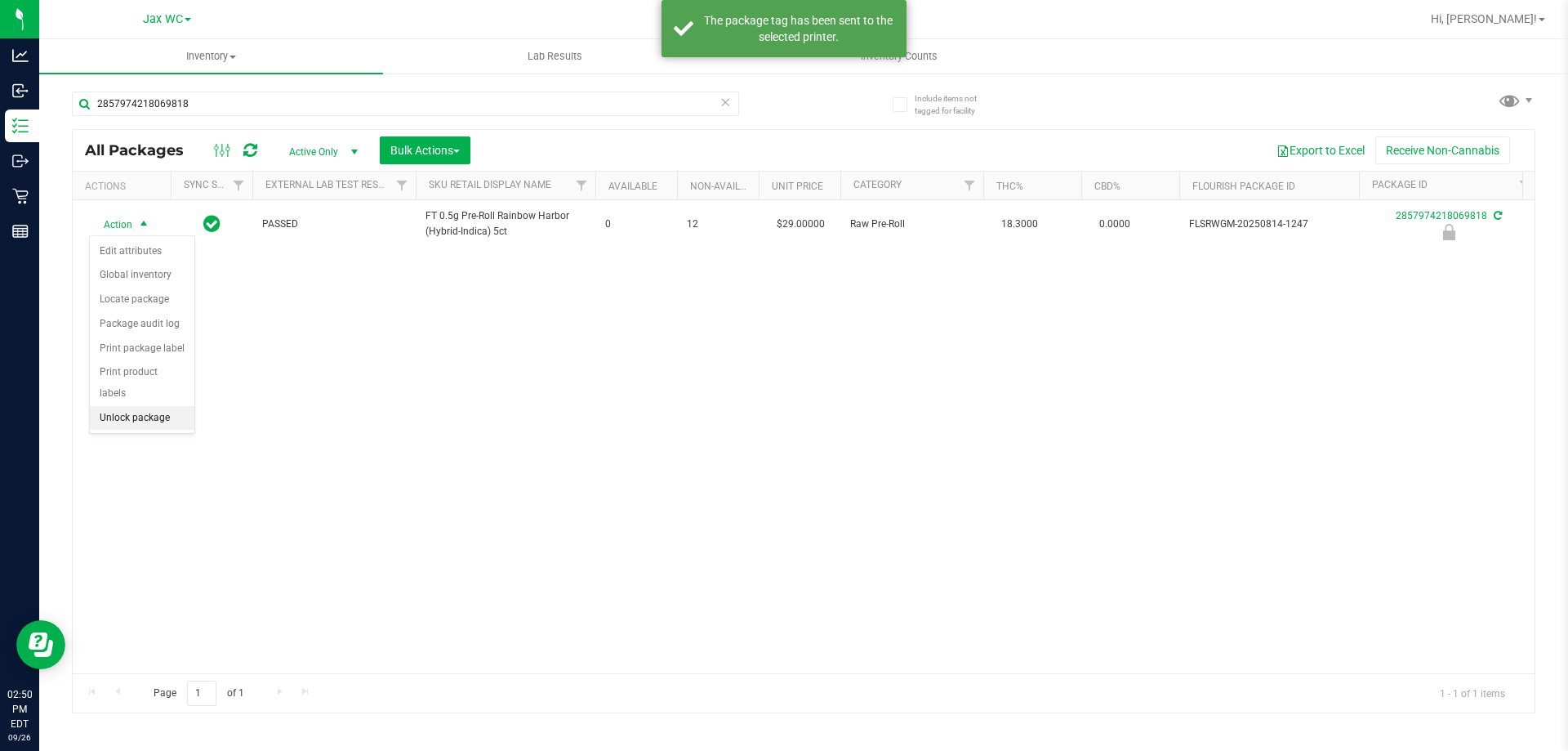
click at [144, 406] on li "Unlock package" at bounding box center [142, 418] width 104 height 24
